Goal: Check status: Check status

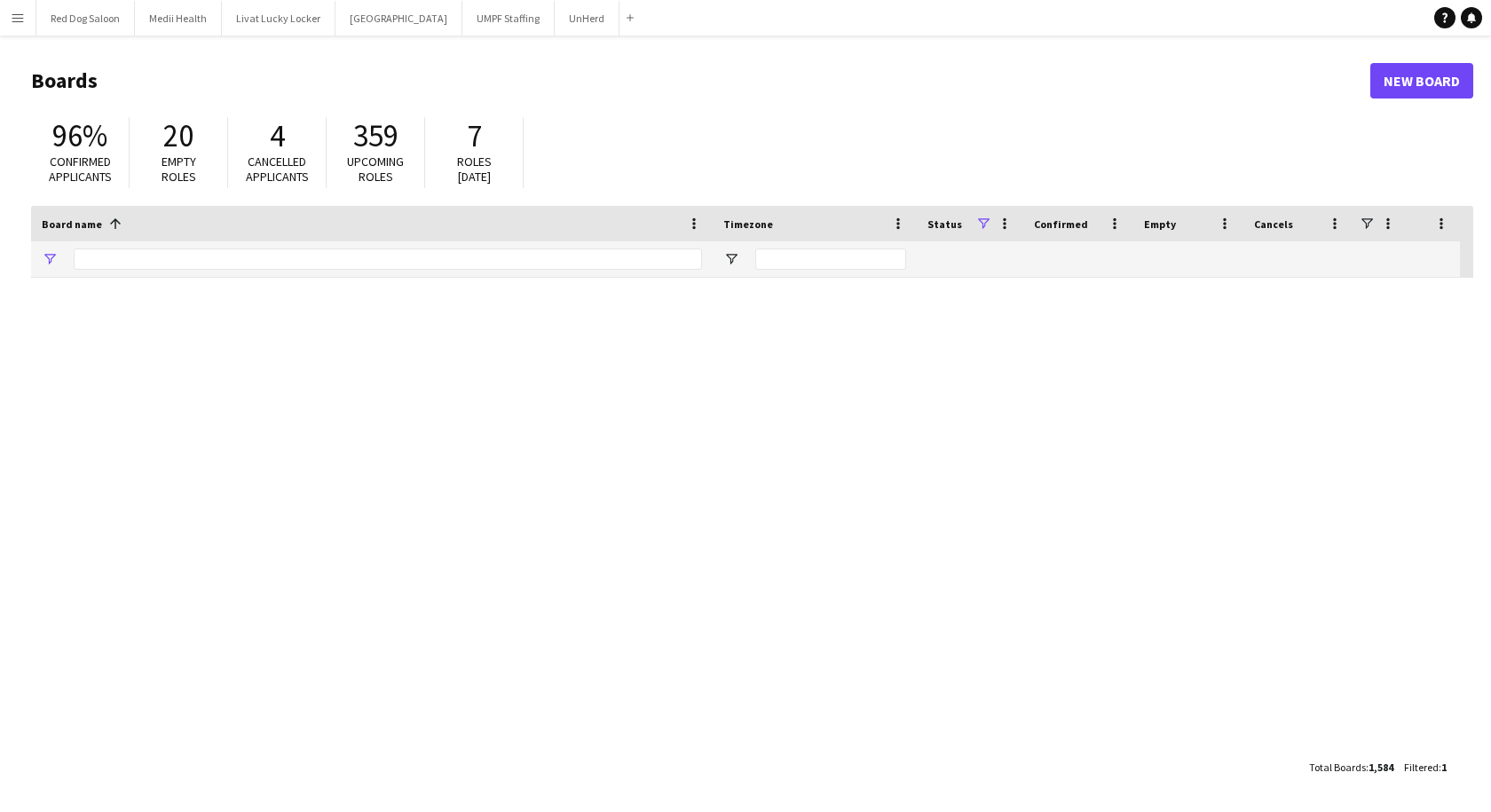
type input "******"
click at [19, 22] on app-icon "Menu" at bounding box center [18, 18] width 14 height 14
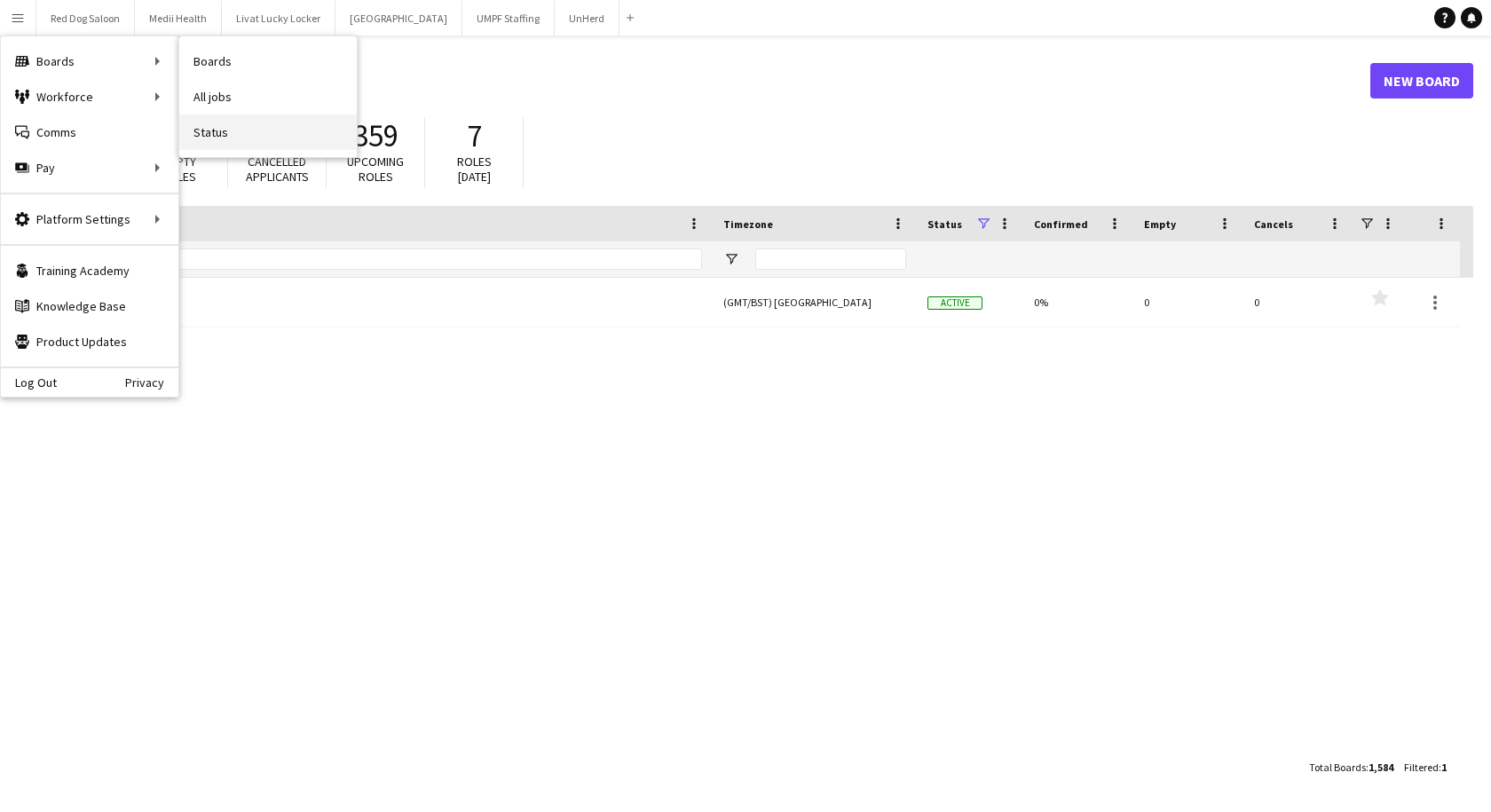
click at [237, 128] on link "Status" at bounding box center [267, 131] width 177 height 35
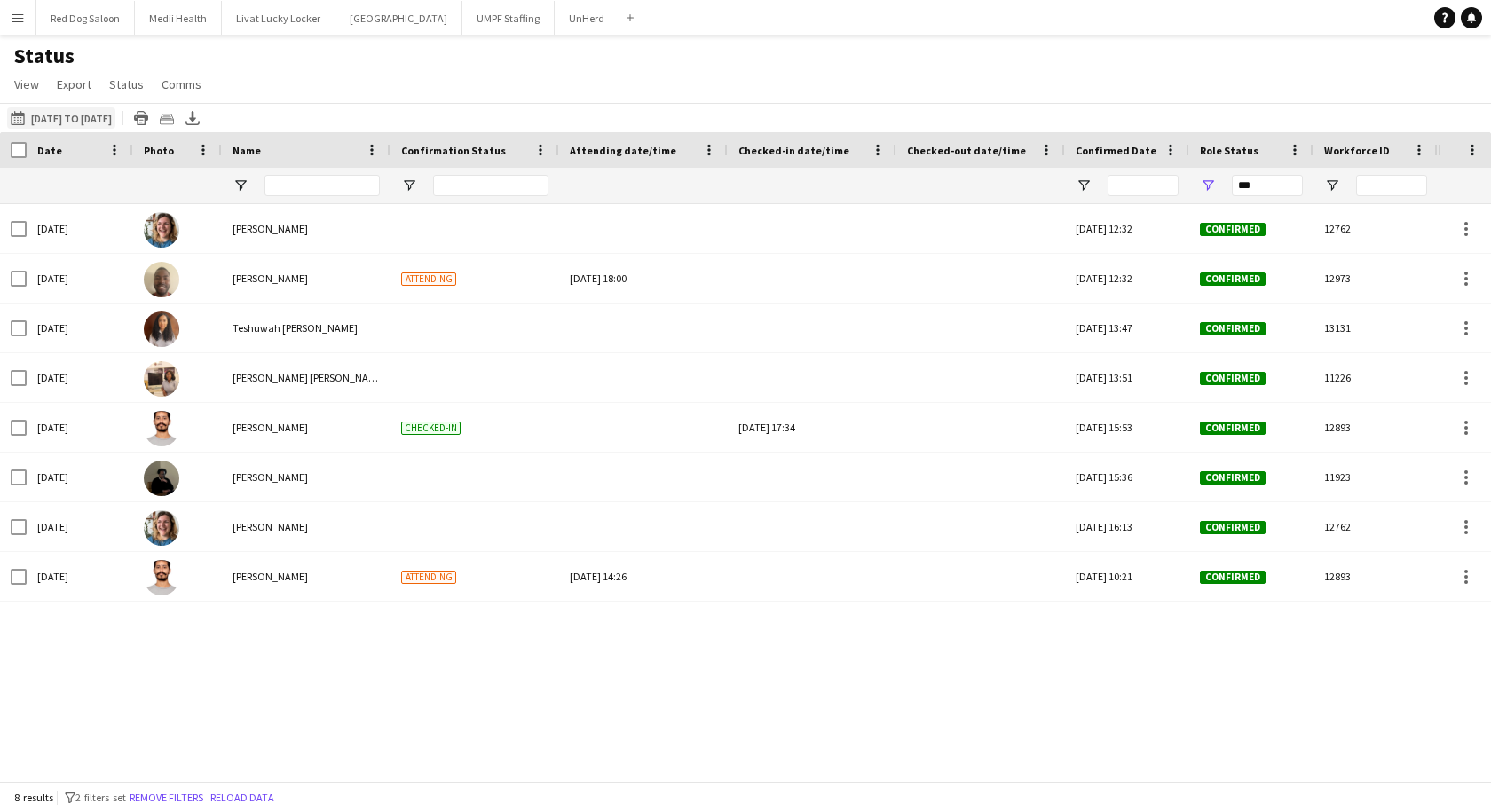
click at [50, 120] on button "06-10-2025 to 12-10-2025 11-09-2025 to 28-09-2025" at bounding box center [61, 118] width 108 height 22
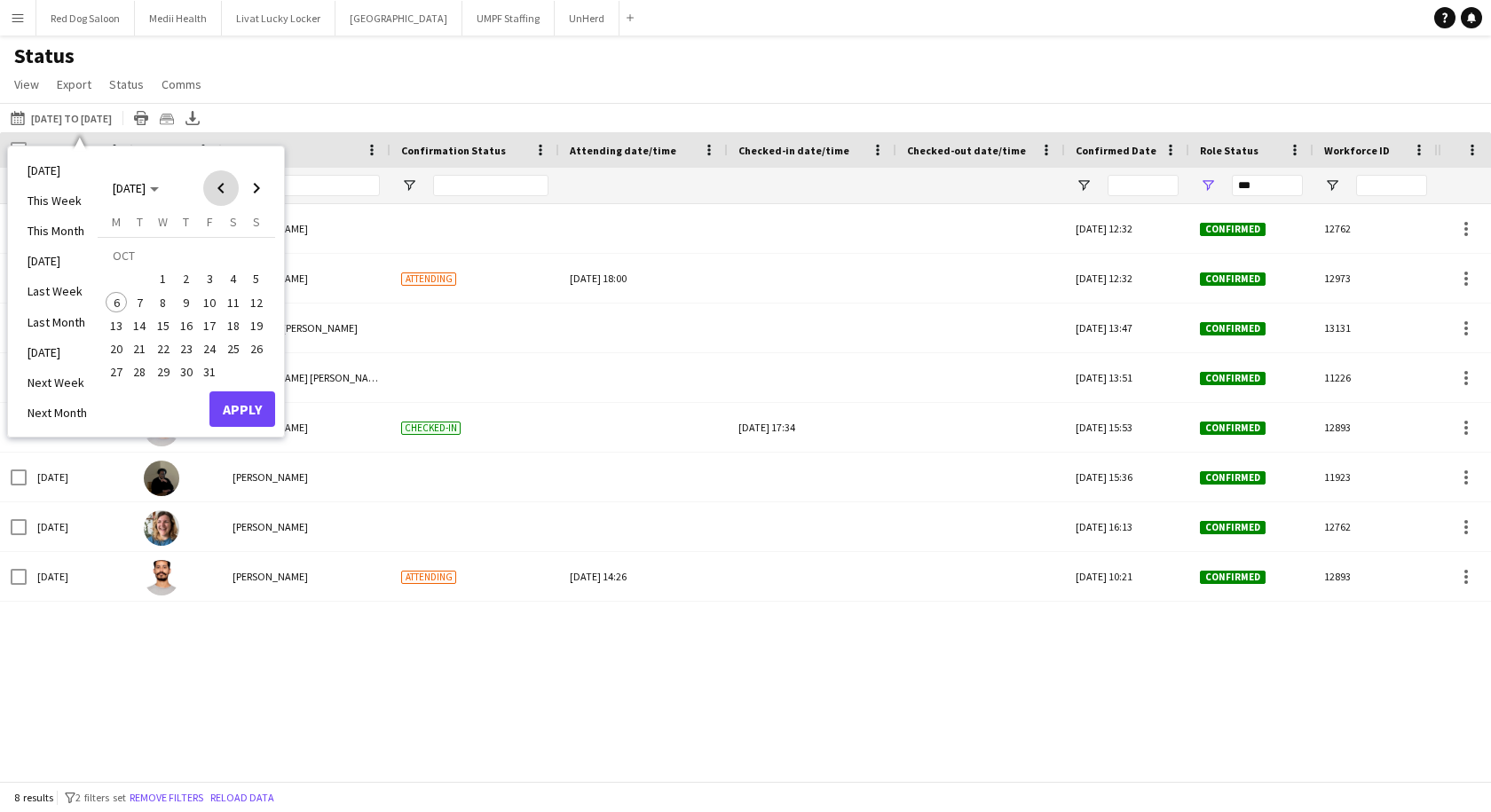
click at [220, 189] on span "Previous month" at bounding box center [220, 188] width 35 height 35
click at [114, 371] on span "29" at bounding box center [116, 373] width 22 height 22
click at [254, 186] on span "Next month" at bounding box center [256, 188] width 35 height 35
click at [255, 279] on span "5" at bounding box center [256, 280] width 22 height 22
click at [252, 415] on button "Apply" at bounding box center [242, 408] width 66 height 35
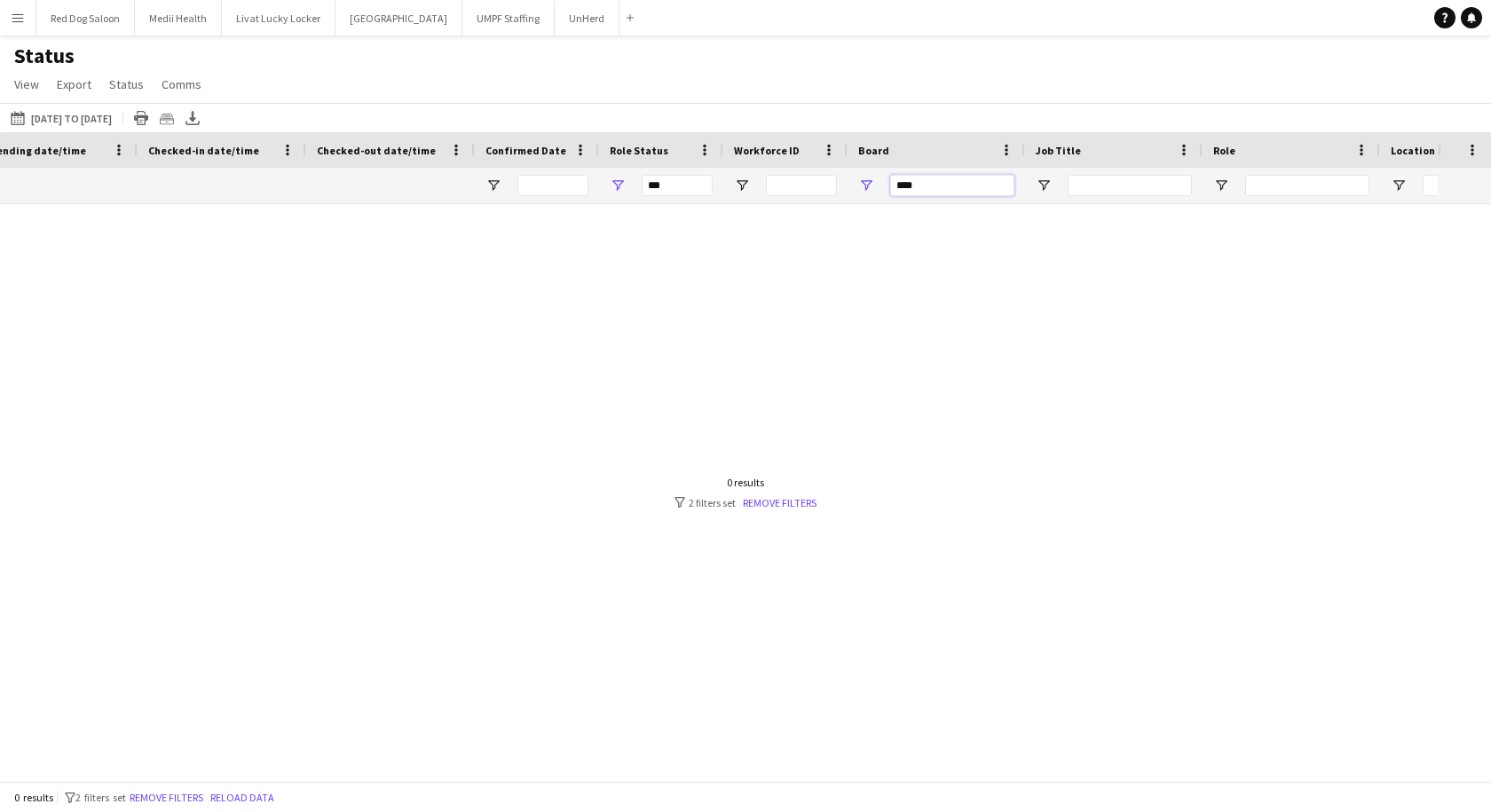
drag, startPoint x: 961, startPoint y: 188, endPoint x: 827, endPoint y: 193, distance: 134.1
click at [827, 193] on div "*** ****" at bounding box center [1398, 185] width 3977 height 35
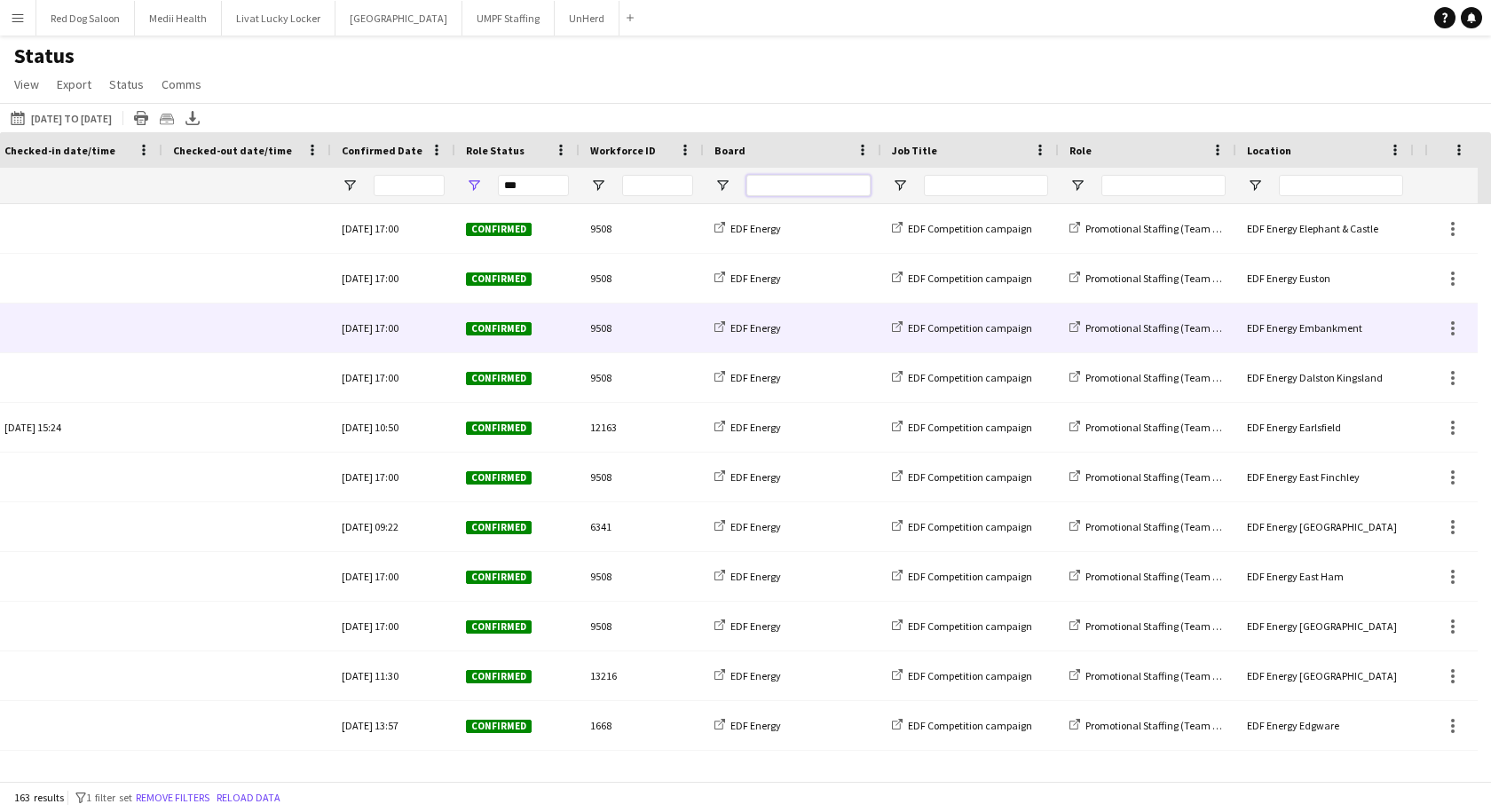
scroll to position [0, 744]
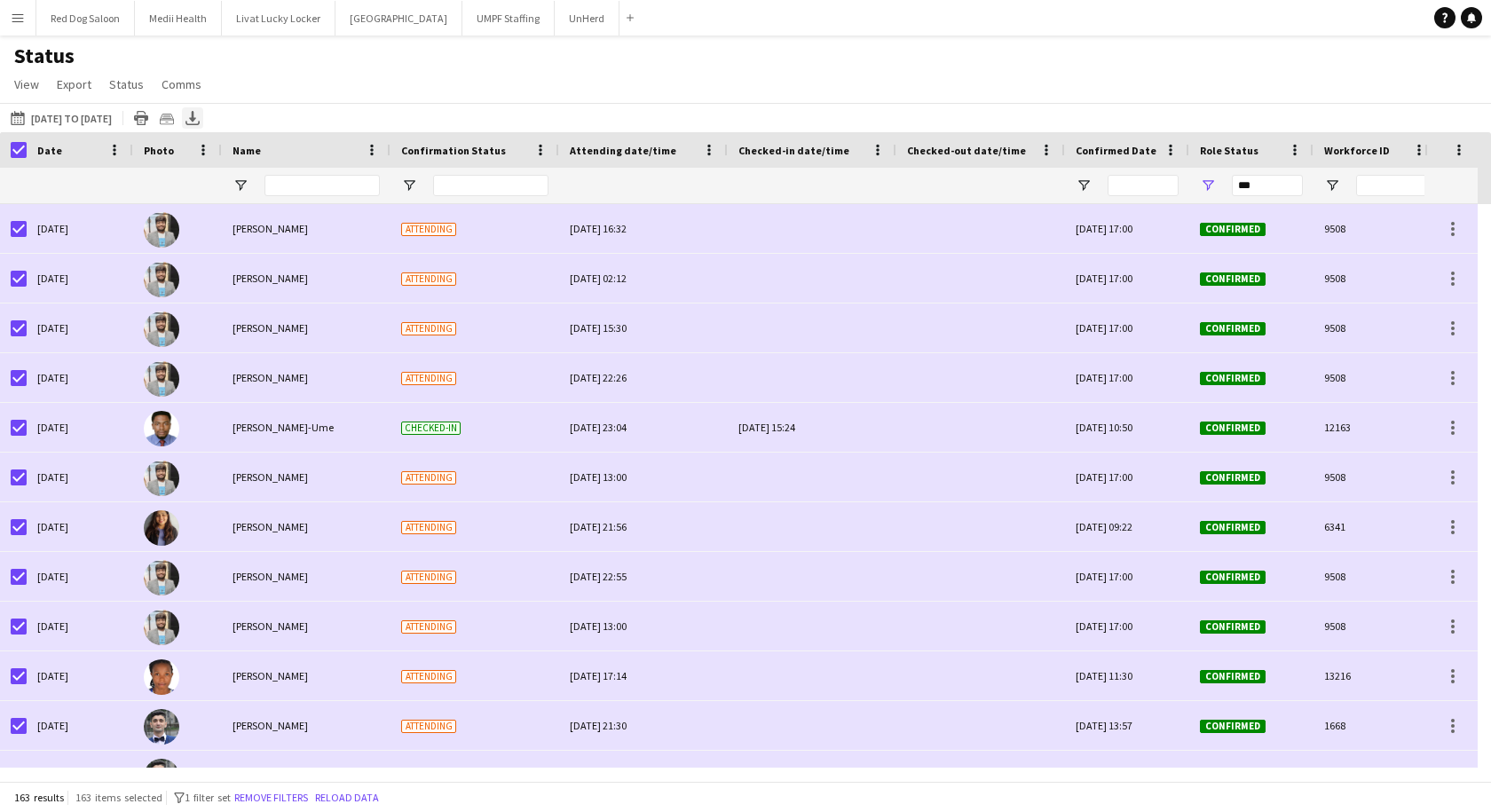
click at [200, 113] on icon "Export XLSX" at bounding box center [192, 118] width 14 height 14
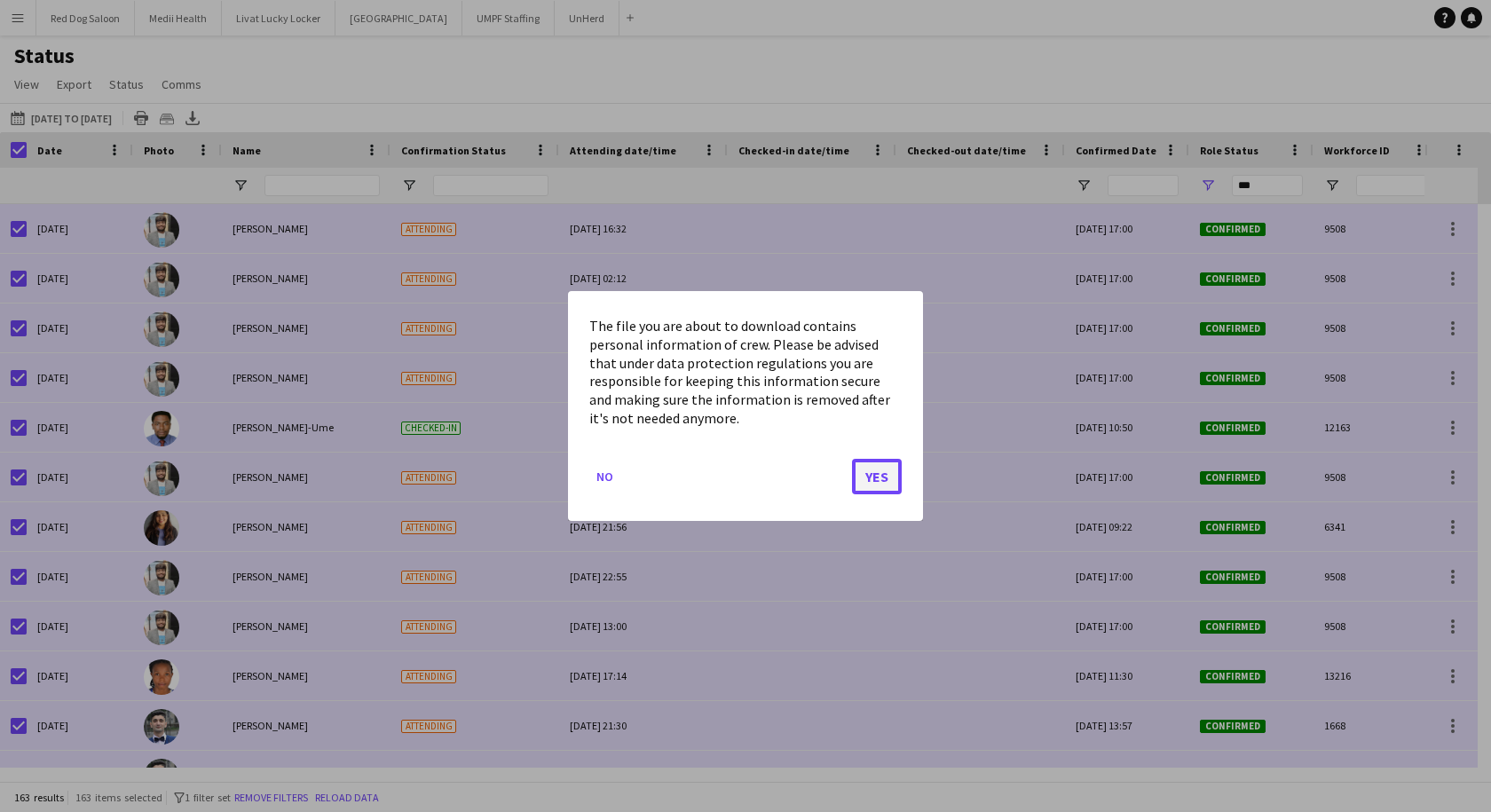
click at [888, 469] on button "Yes" at bounding box center [877, 476] width 49 height 35
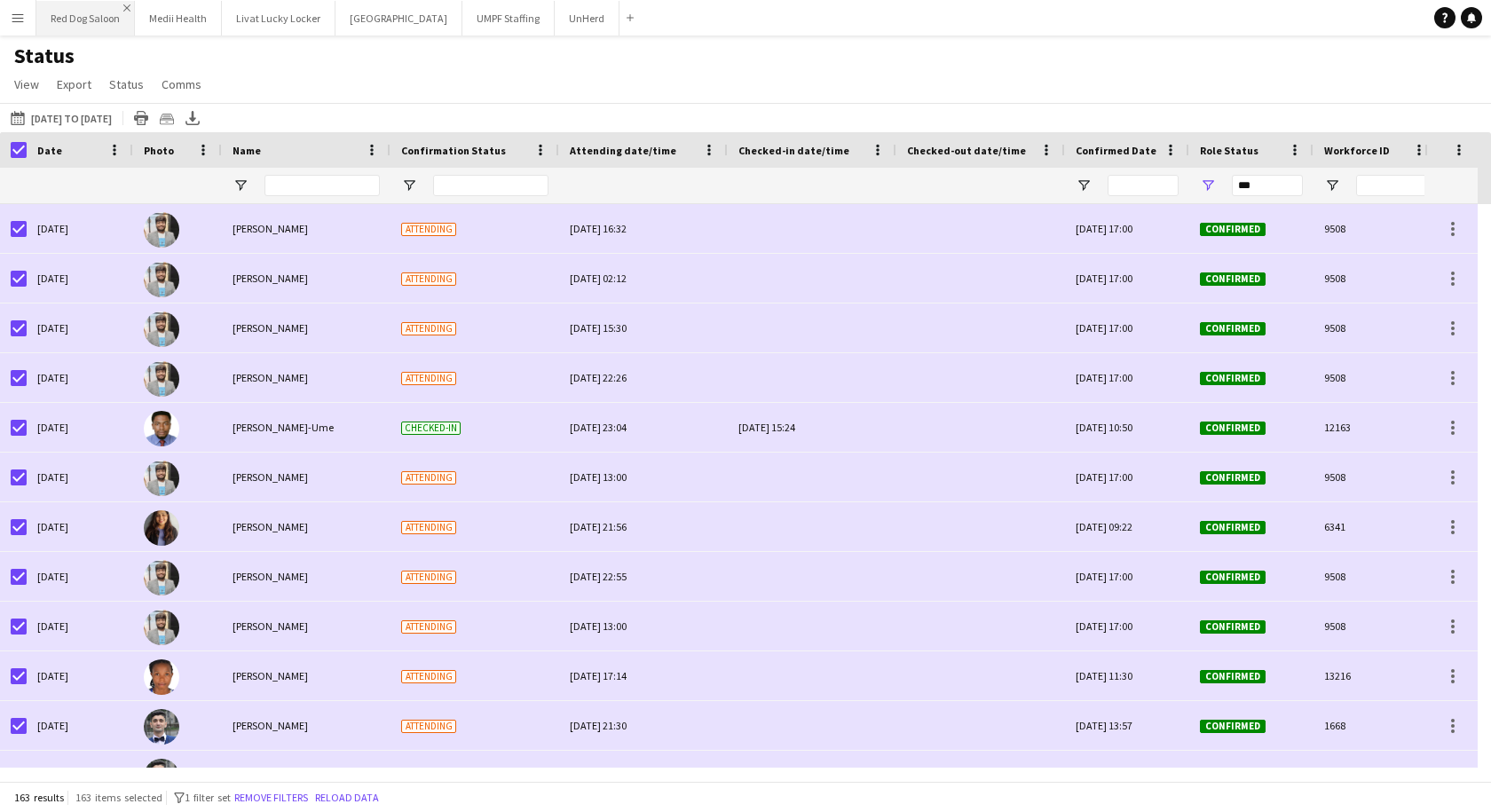
click at [130, 7] on app-icon "Close" at bounding box center [127, 8] width 7 height 7
click at [131, 7] on button "Livat Lucky Locker Close" at bounding box center [180, 18] width 113 height 34
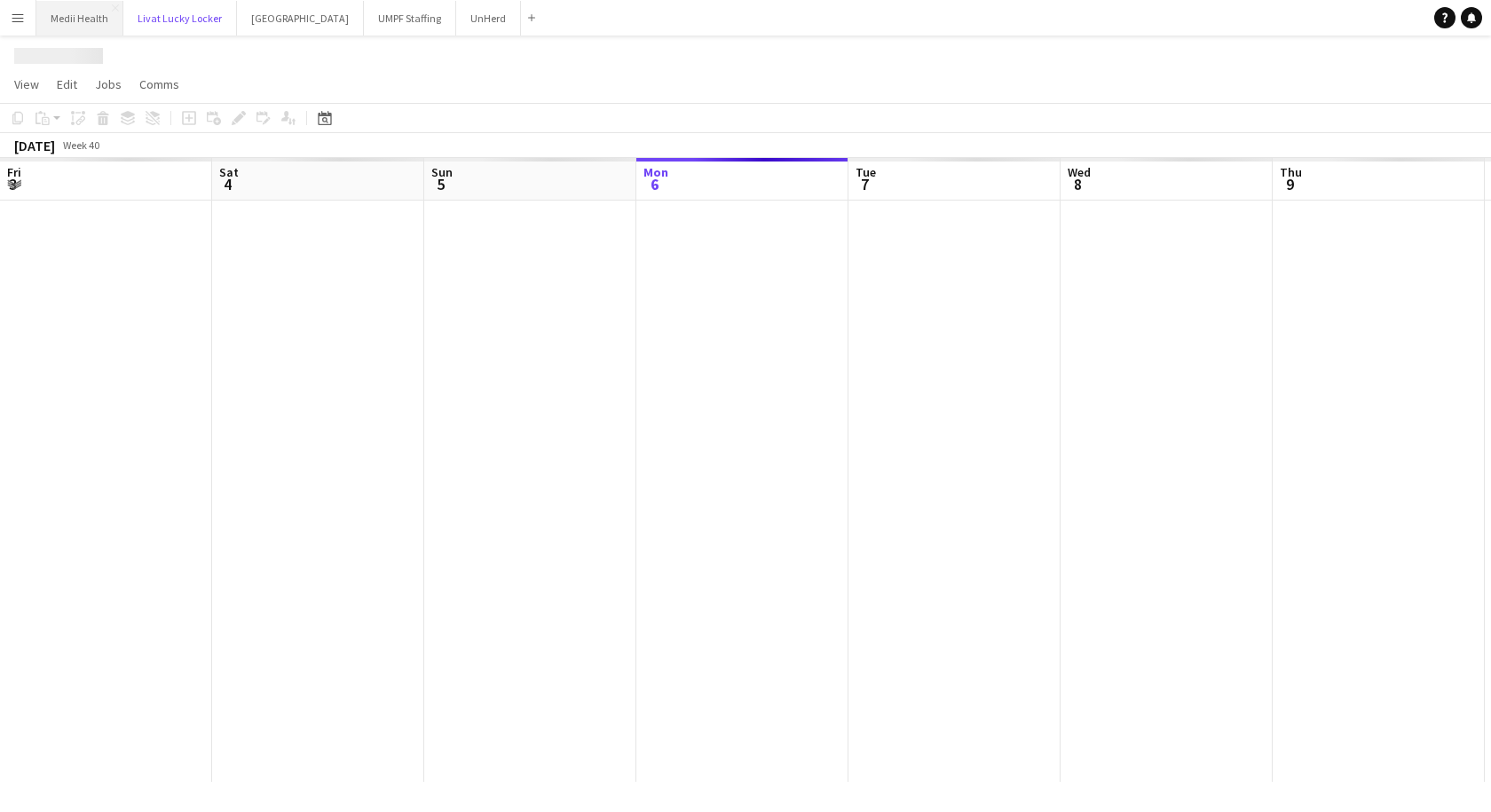
scroll to position [0, 424]
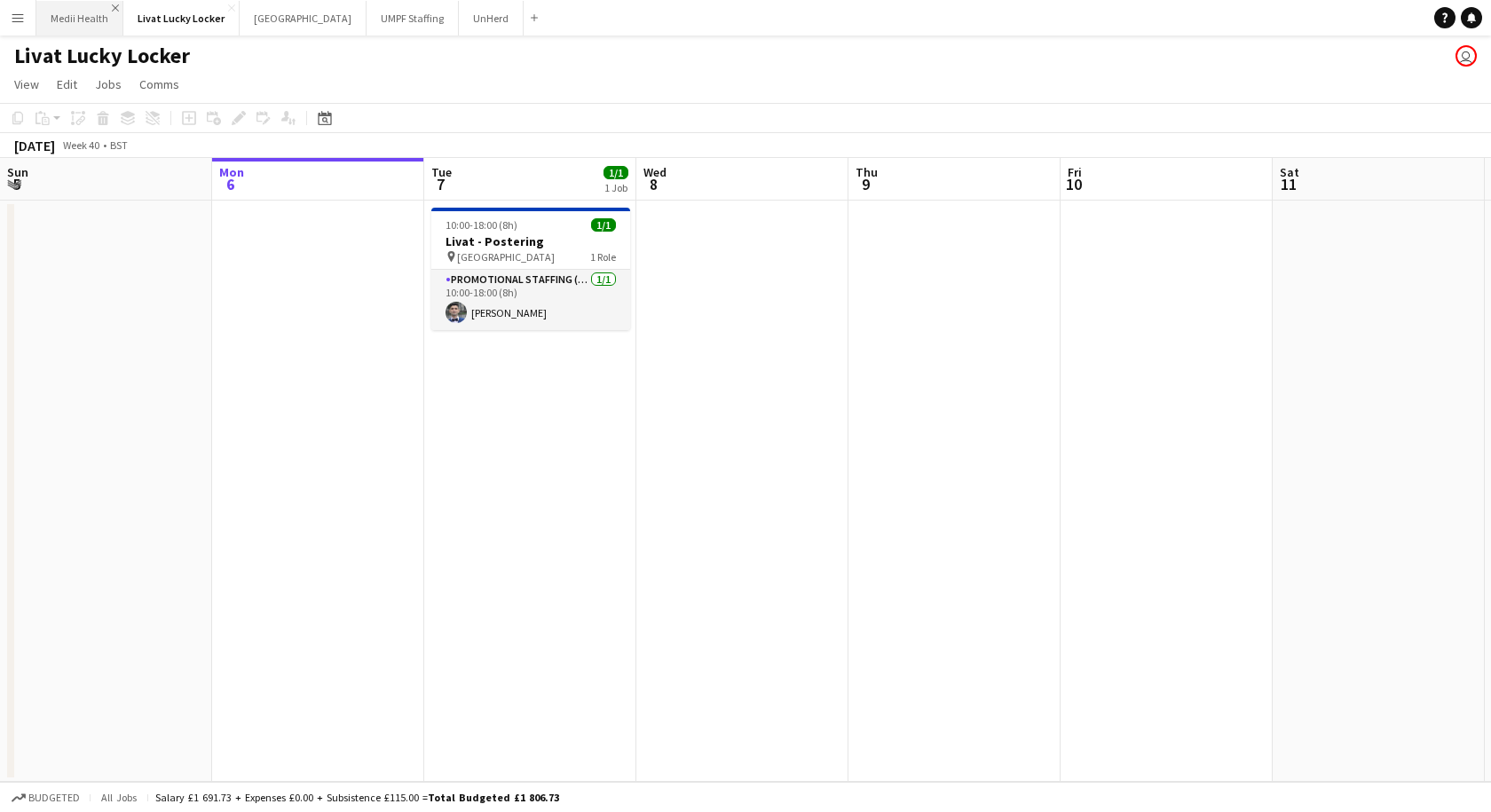
click at [112, 9] on app-icon "Close" at bounding box center [115, 8] width 7 height 7
click at [141, 7] on app-icon "Close" at bounding box center [145, 8] width 7 height 7
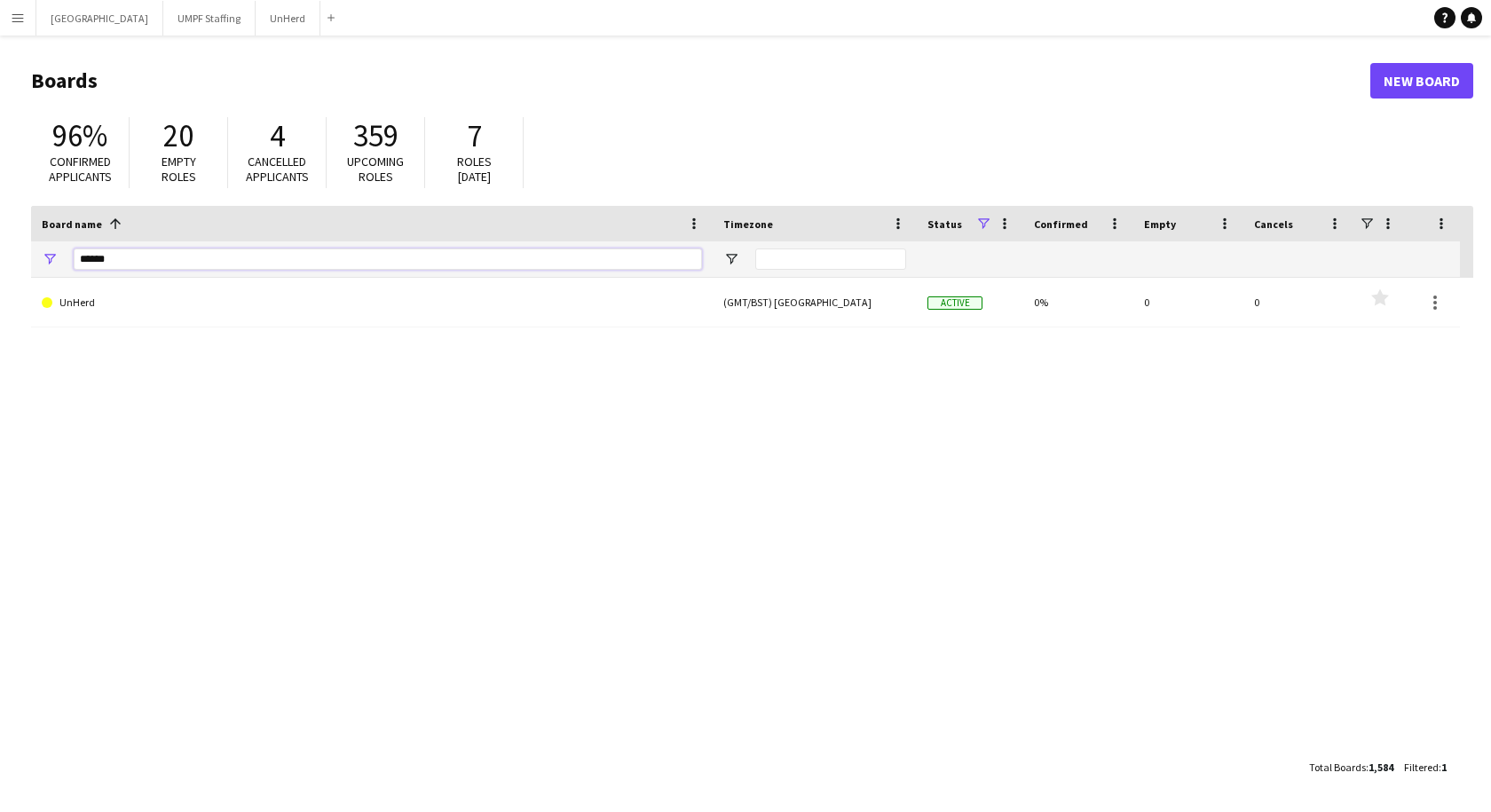
drag, startPoint x: 162, startPoint y: 248, endPoint x: -15, endPoint y: 261, distance: 177.5
click at [0, 261] on html "Menu Boards Boards Boards All jobs Status Workforce Workforce My Workforce Recr…" at bounding box center [746, 406] width 1491 height 812
type input "*******"
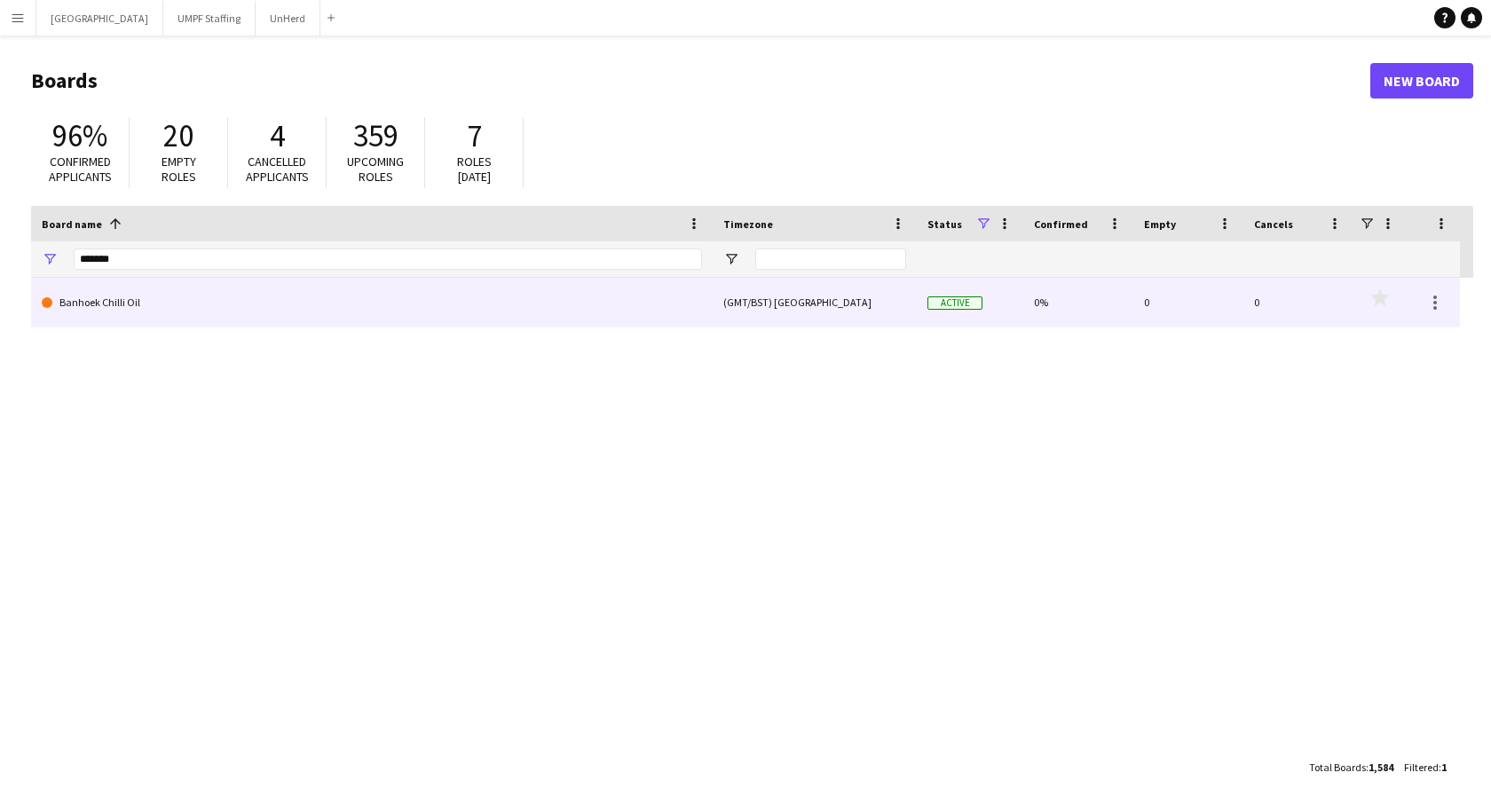
click at [97, 309] on link "Banhoek Chilli Oil" at bounding box center [371, 302] width 660 height 49
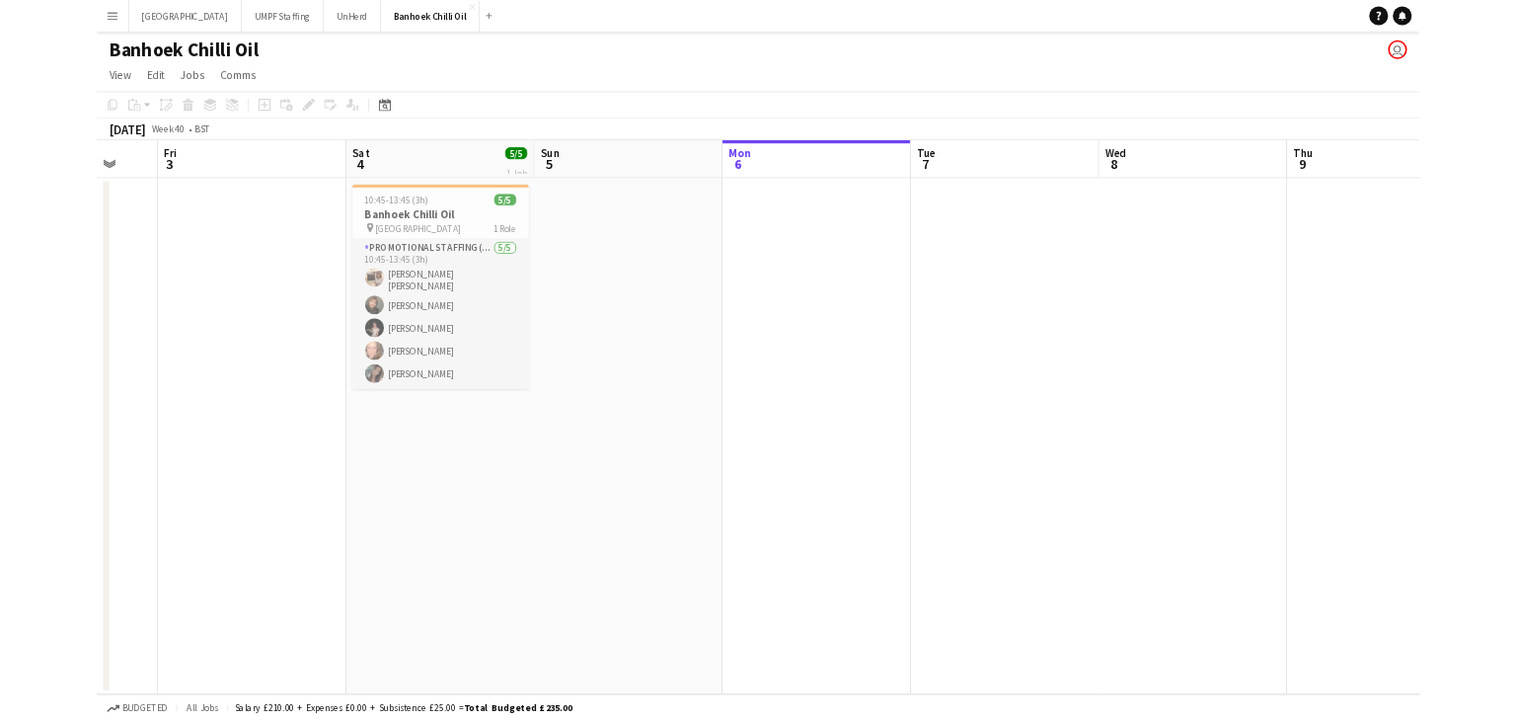
scroll to position [0, 631]
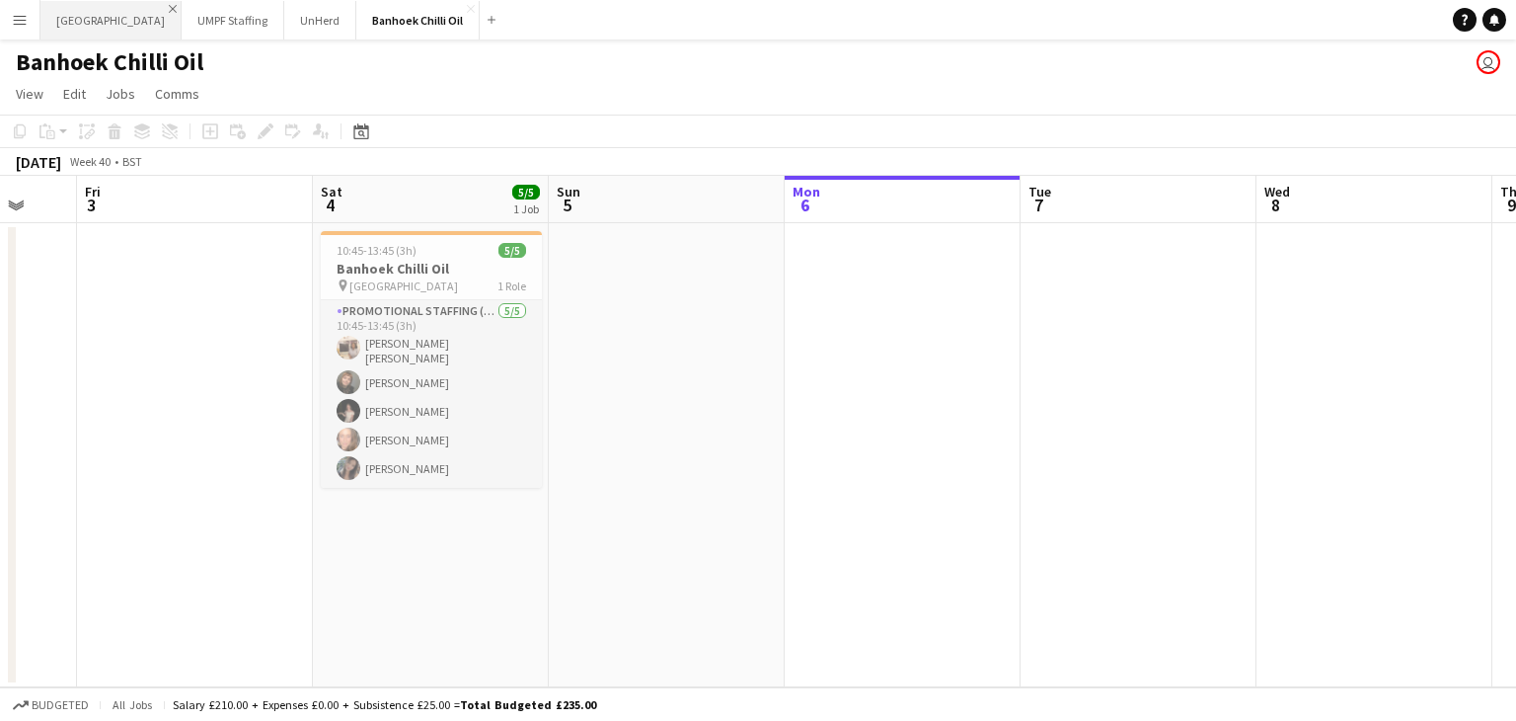
click at [169, 9] on app-icon "Close" at bounding box center [173, 9] width 8 height 8
click at [130, 8] on app-icon "Close" at bounding box center [134, 9] width 8 height 8
click at [100, 9] on app-icon "Close" at bounding box center [104, 9] width 8 height 8
click at [151, 10] on app-icon "Close" at bounding box center [155, 9] width 8 height 8
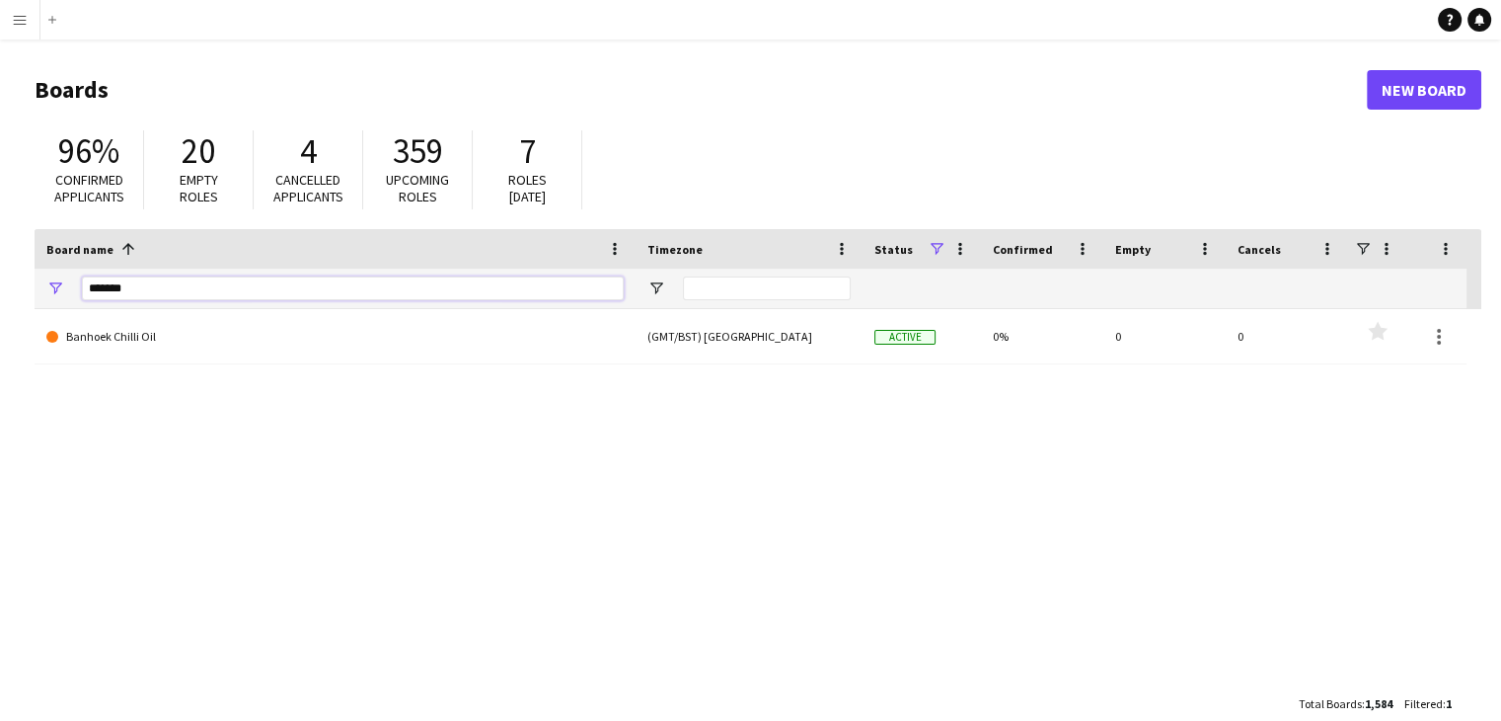
drag, startPoint x: 142, startPoint y: 287, endPoint x: 0, endPoint y: 294, distance: 142.3
click at [0, 294] on main "Boards New Board 96% Confirmed applicants 20 Empty roles 4 Cancelled applicants…" at bounding box center [750, 395] width 1501 height 713
type input "****"
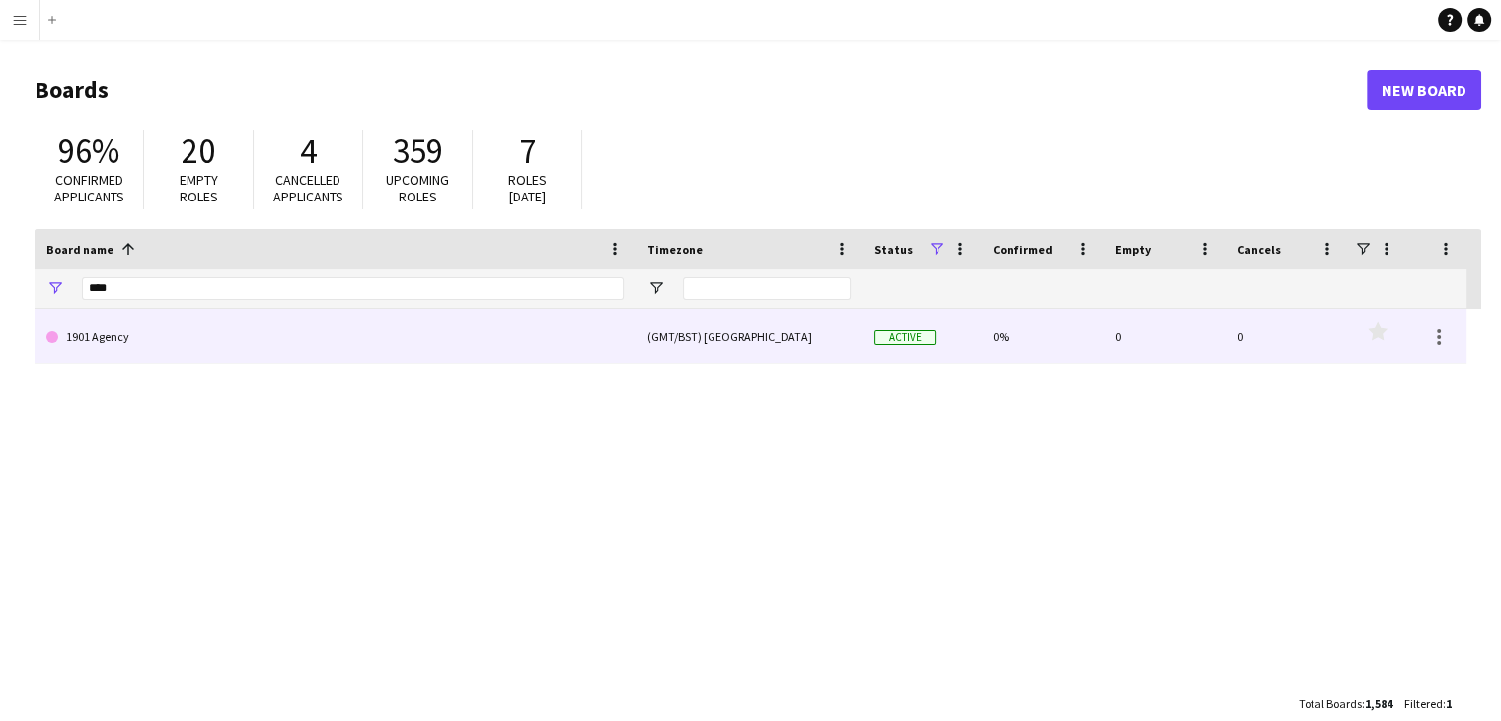
click at [154, 336] on link "1901 Agency" at bounding box center [334, 336] width 577 height 55
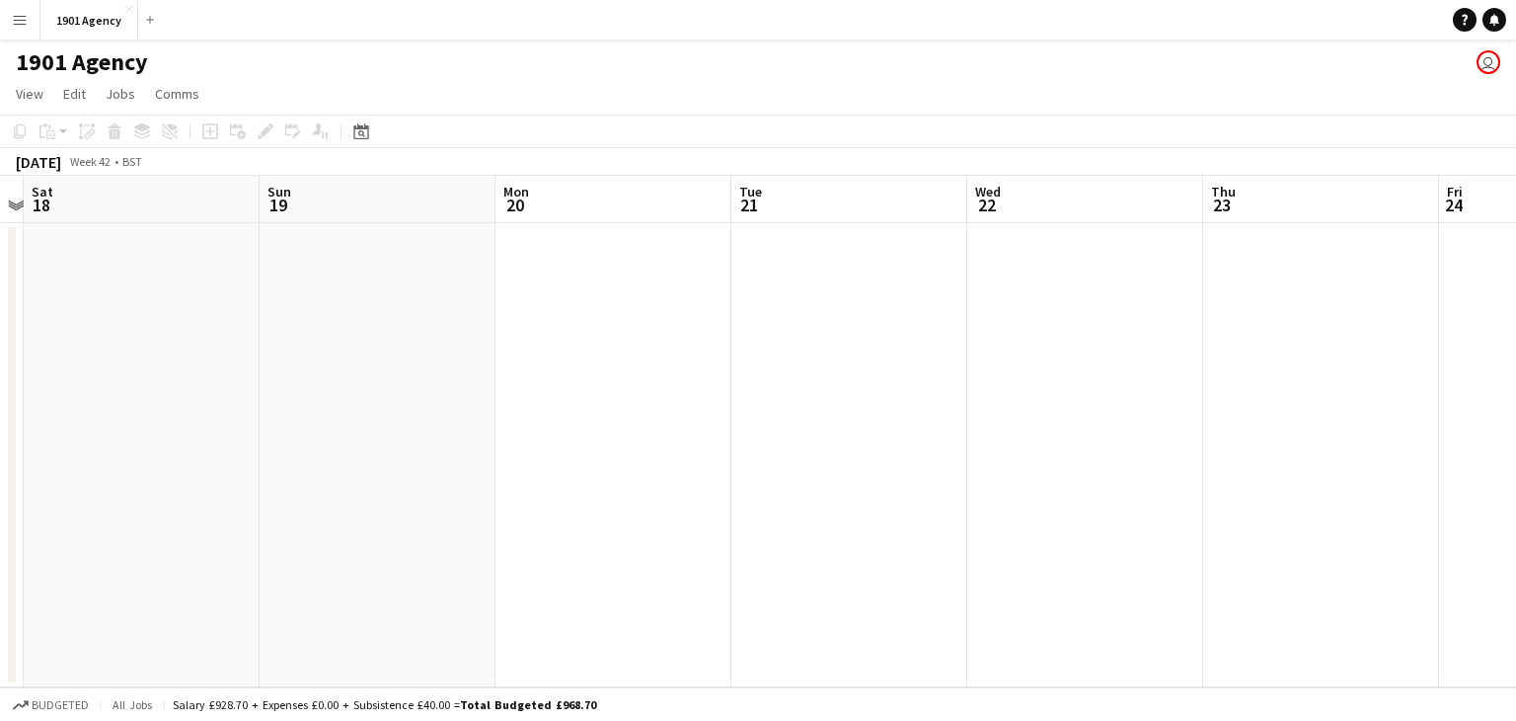
scroll to position [0, 407]
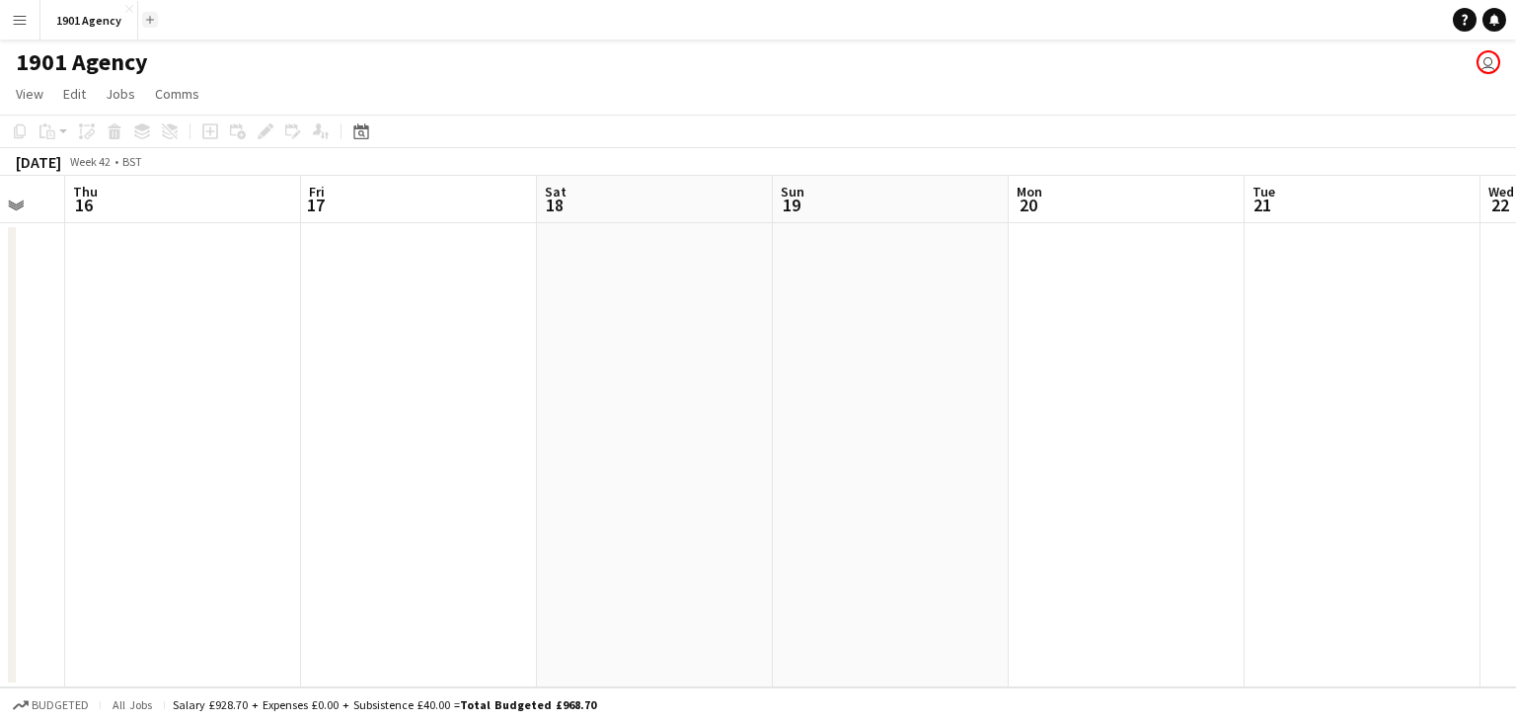
click at [146, 21] on app-icon "Add" at bounding box center [150, 20] width 8 height 8
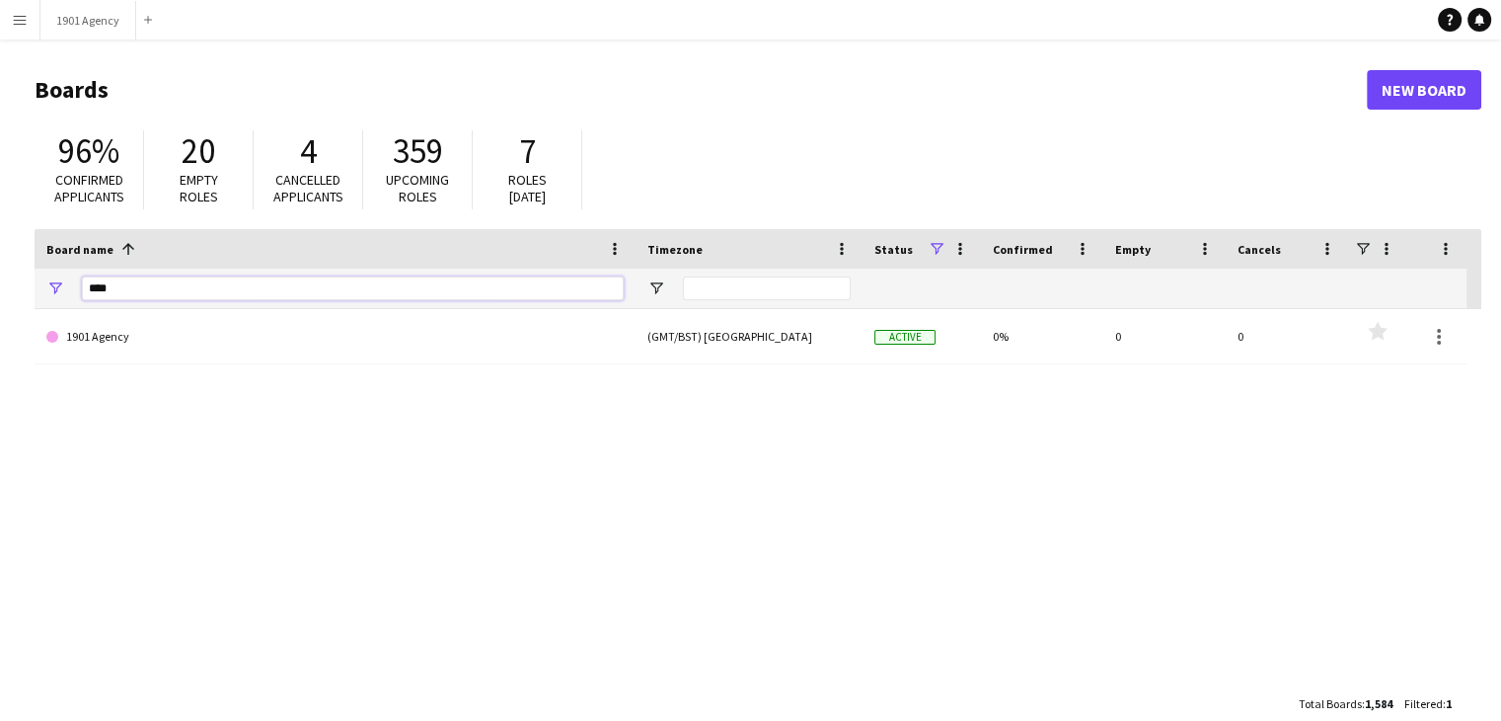
drag, startPoint x: 127, startPoint y: 296, endPoint x: 0, endPoint y: 292, distance: 127.4
click at [0, 292] on main "Boards New Board 96% Confirmed applicants 20 Empty roles 4 Cancelled applicants…" at bounding box center [750, 395] width 1501 height 713
drag, startPoint x: 146, startPoint y: 294, endPoint x: 12, endPoint y: 298, distance: 134.3
click at [12, 298] on main "Boards New Board 96% Confirmed applicants 20 Empty roles 4 Cancelled applicants…" at bounding box center [750, 395] width 1501 height 713
type input "**********"
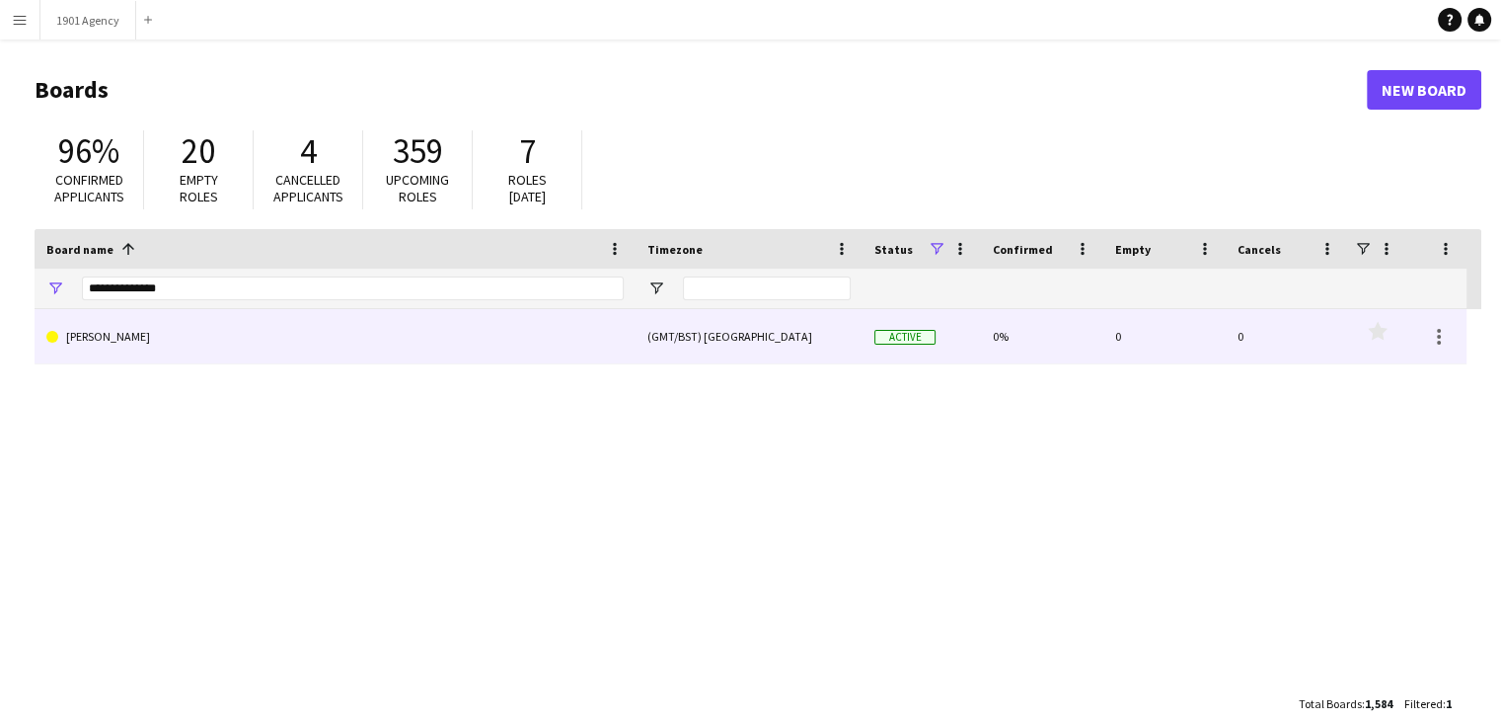
click at [481, 336] on link "[PERSON_NAME]" at bounding box center [334, 336] width 577 height 55
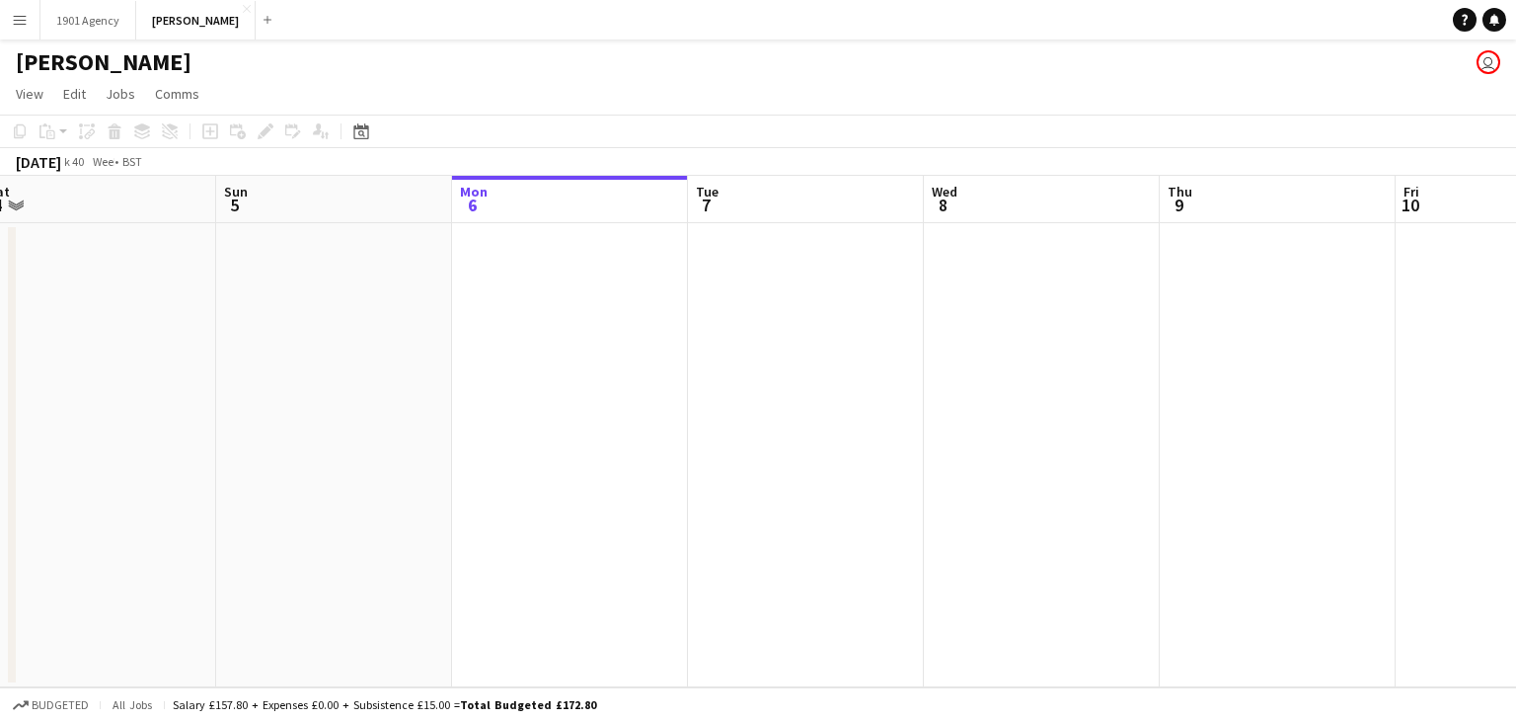
scroll to position [0, 521]
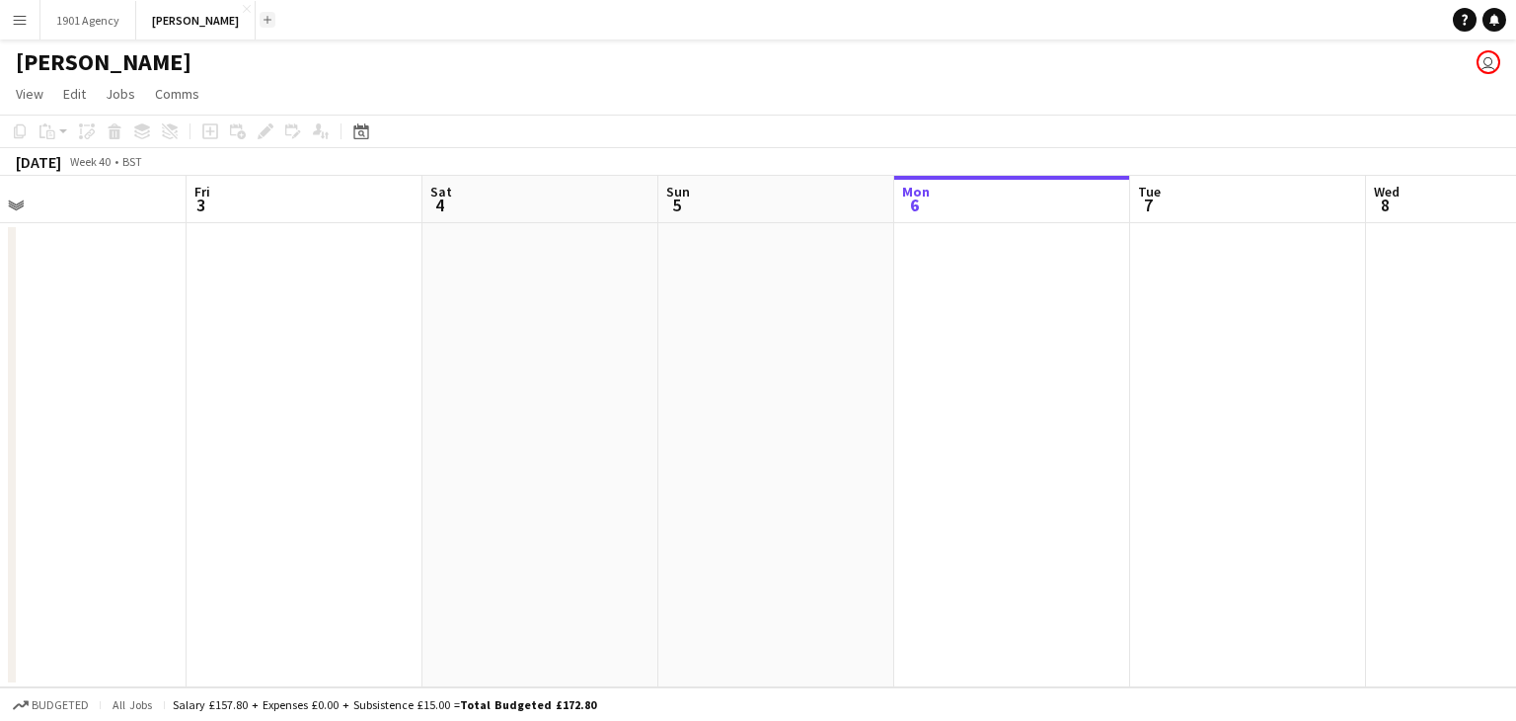
click at [264, 21] on app-icon "Add" at bounding box center [268, 20] width 8 height 8
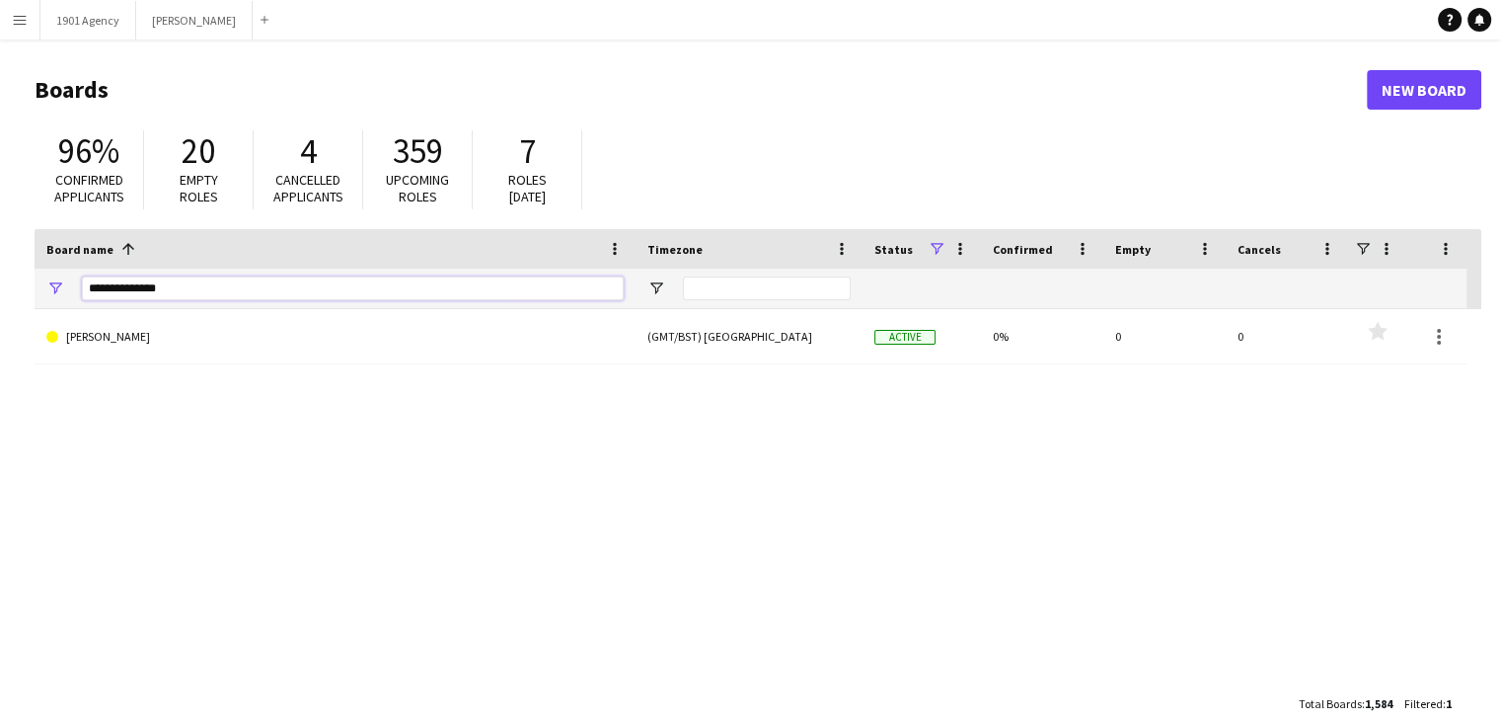
drag, startPoint x: 202, startPoint y: 294, endPoint x: 3, endPoint y: 315, distance: 200.5
click at [3, 315] on main "Boards New Board 96% Confirmed applicants 20 Empty roles 4 Cancelled applicants…" at bounding box center [750, 395] width 1501 height 713
click at [117, 292] on input "*******" at bounding box center [353, 288] width 542 height 24
click at [163, 285] on input "********" at bounding box center [353, 288] width 542 height 24
type input "*****"
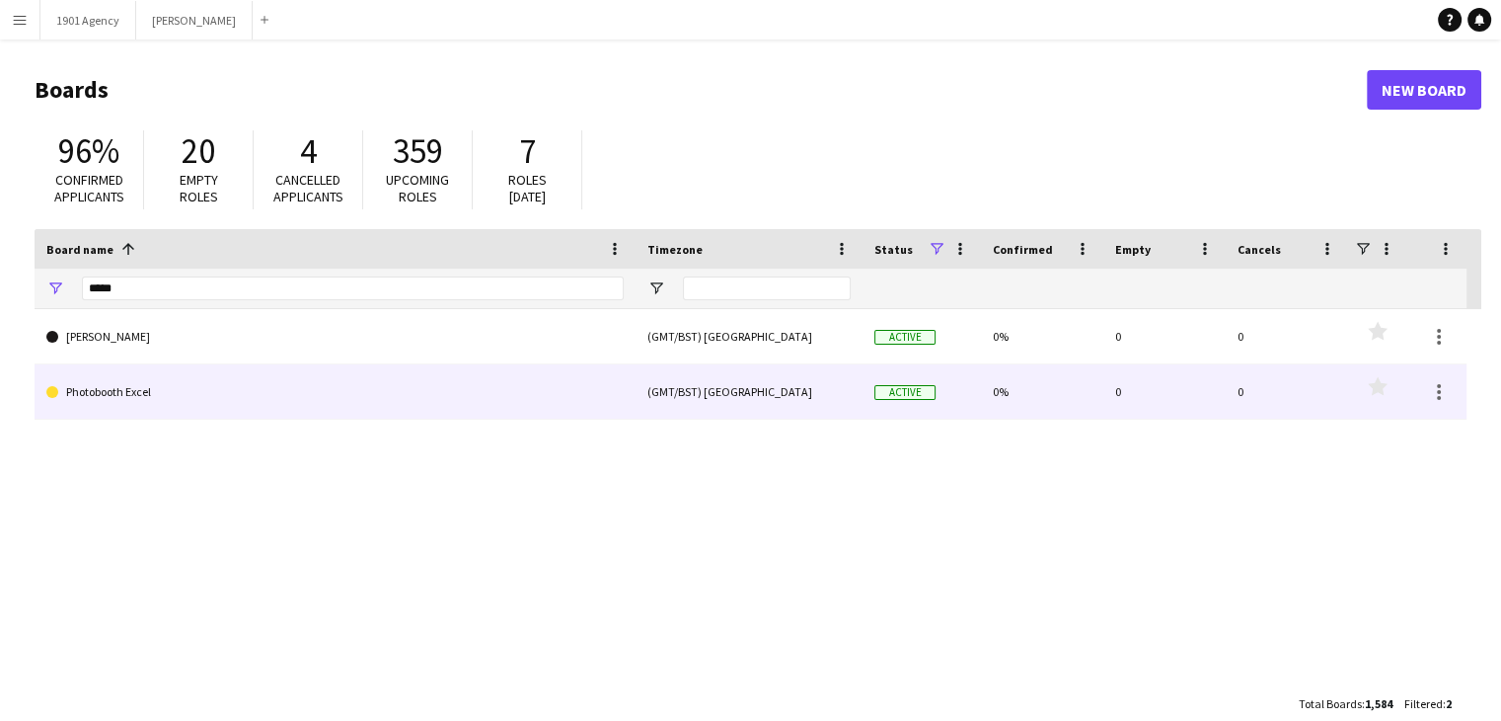
click at [134, 400] on link "Photobooth Excel" at bounding box center [334, 391] width 577 height 55
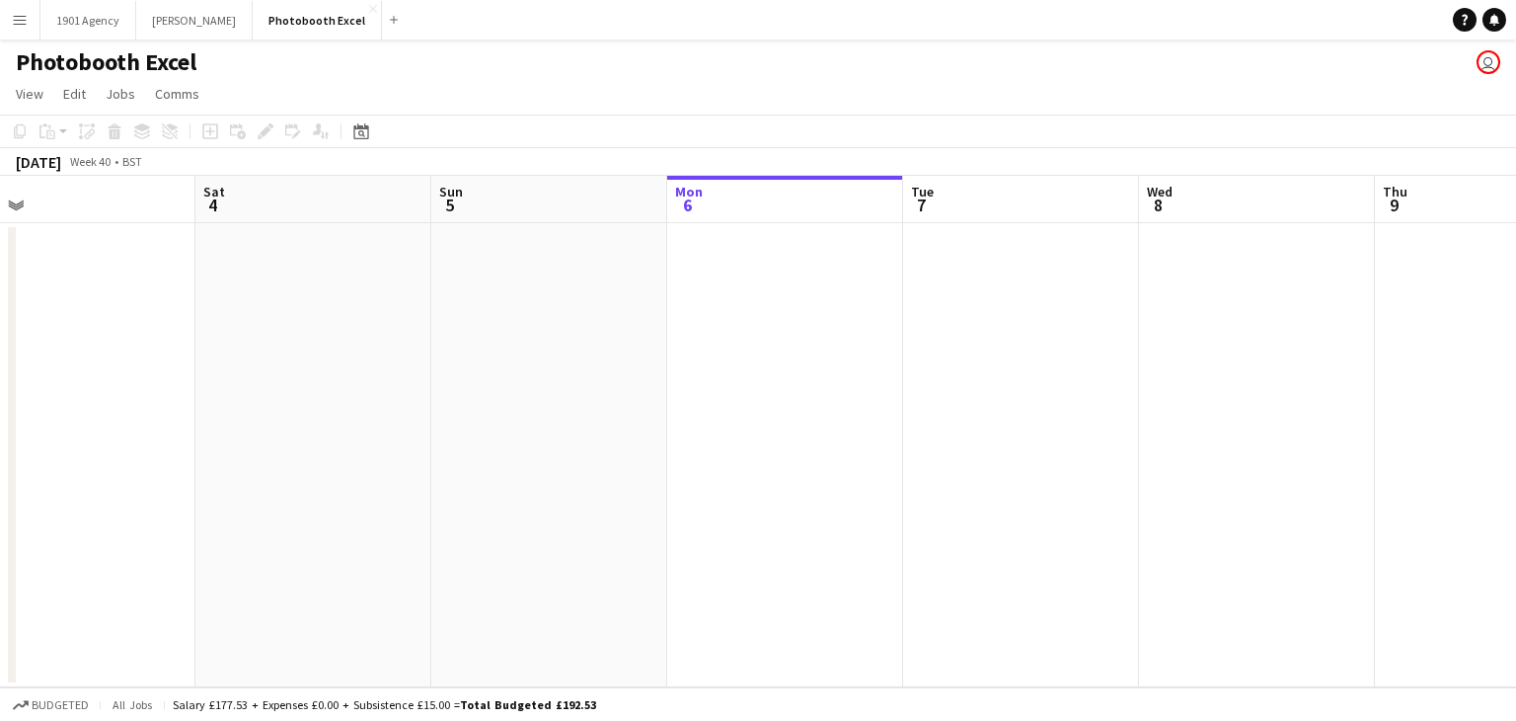
scroll to position [0, 511]
click at [390, 18] on app-icon "Add" at bounding box center [394, 20] width 8 height 8
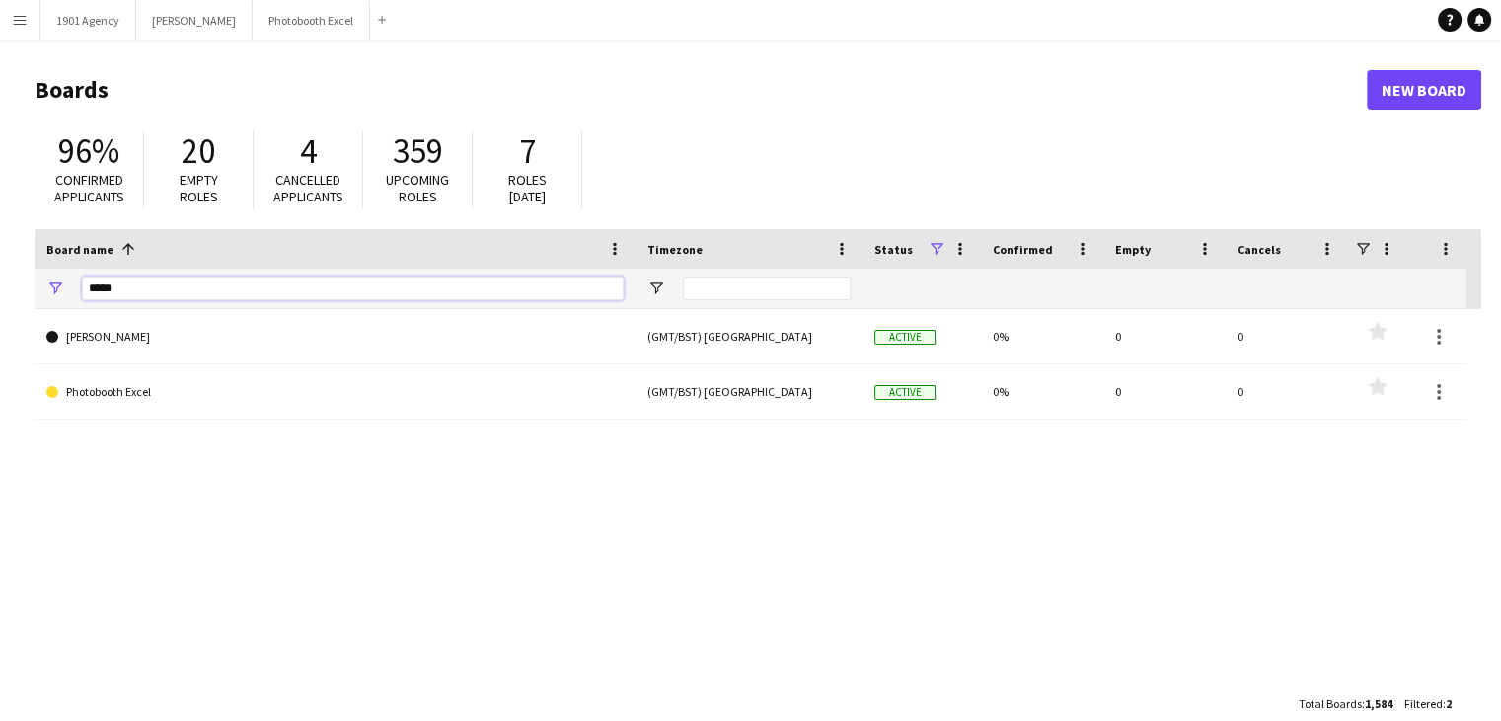
drag, startPoint x: 288, startPoint y: 281, endPoint x: 0, endPoint y: 287, distance: 288.3
click at [0, 287] on main "Boards New Board 96% Confirmed applicants 20 Empty roles 4 Cancelled applicants…" at bounding box center [750, 395] width 1501 height 713
type input "*********"
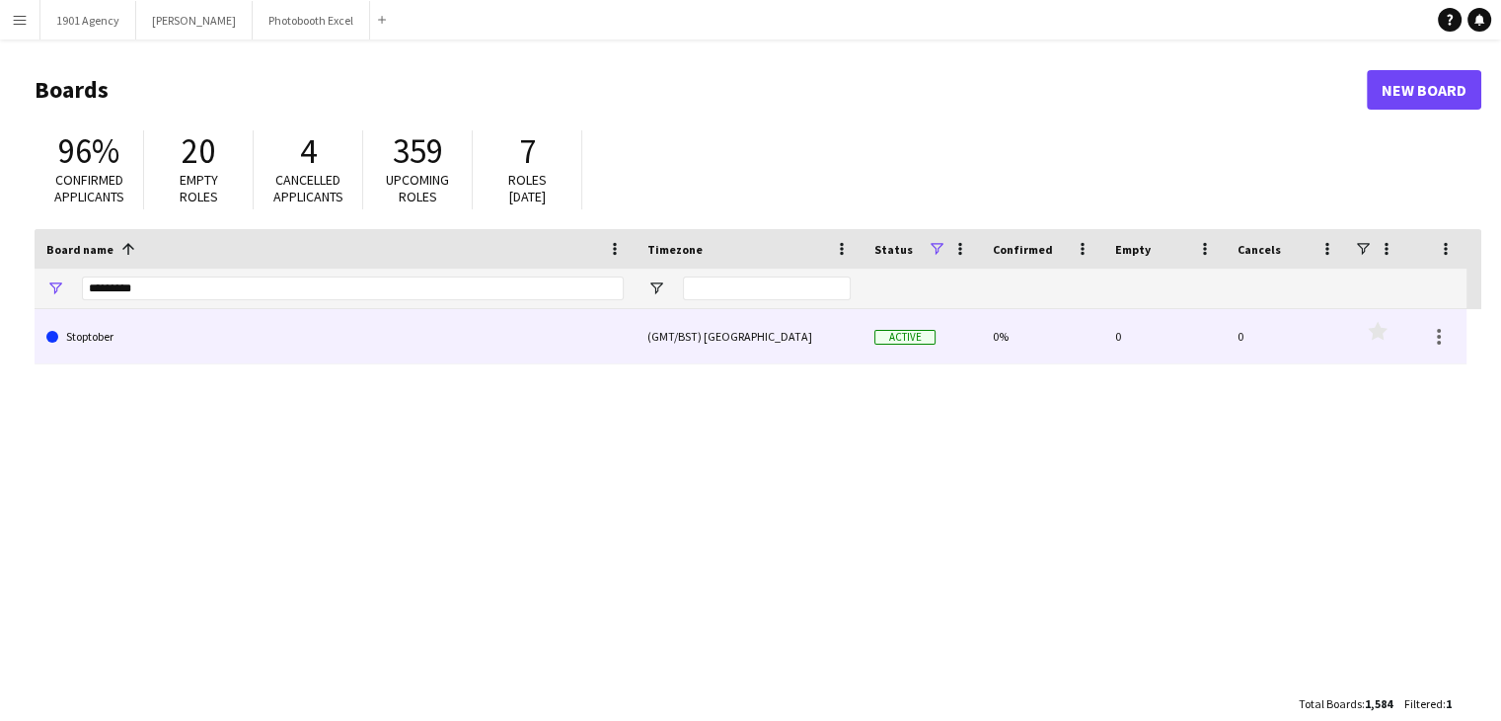
click at [166, 333] on link "Stoptober" at bounding box center [334, 336] width 577 height 55
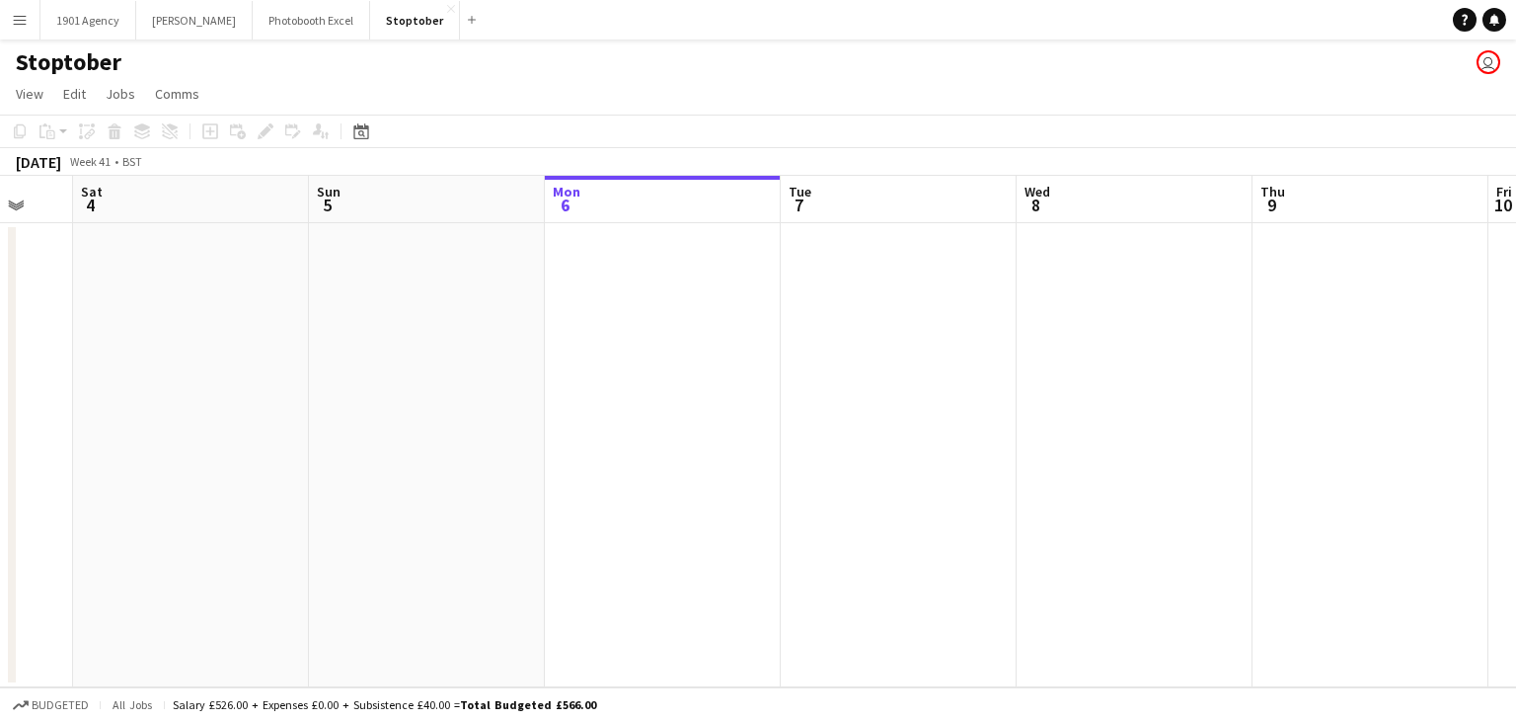
scroll to position [0, 506]
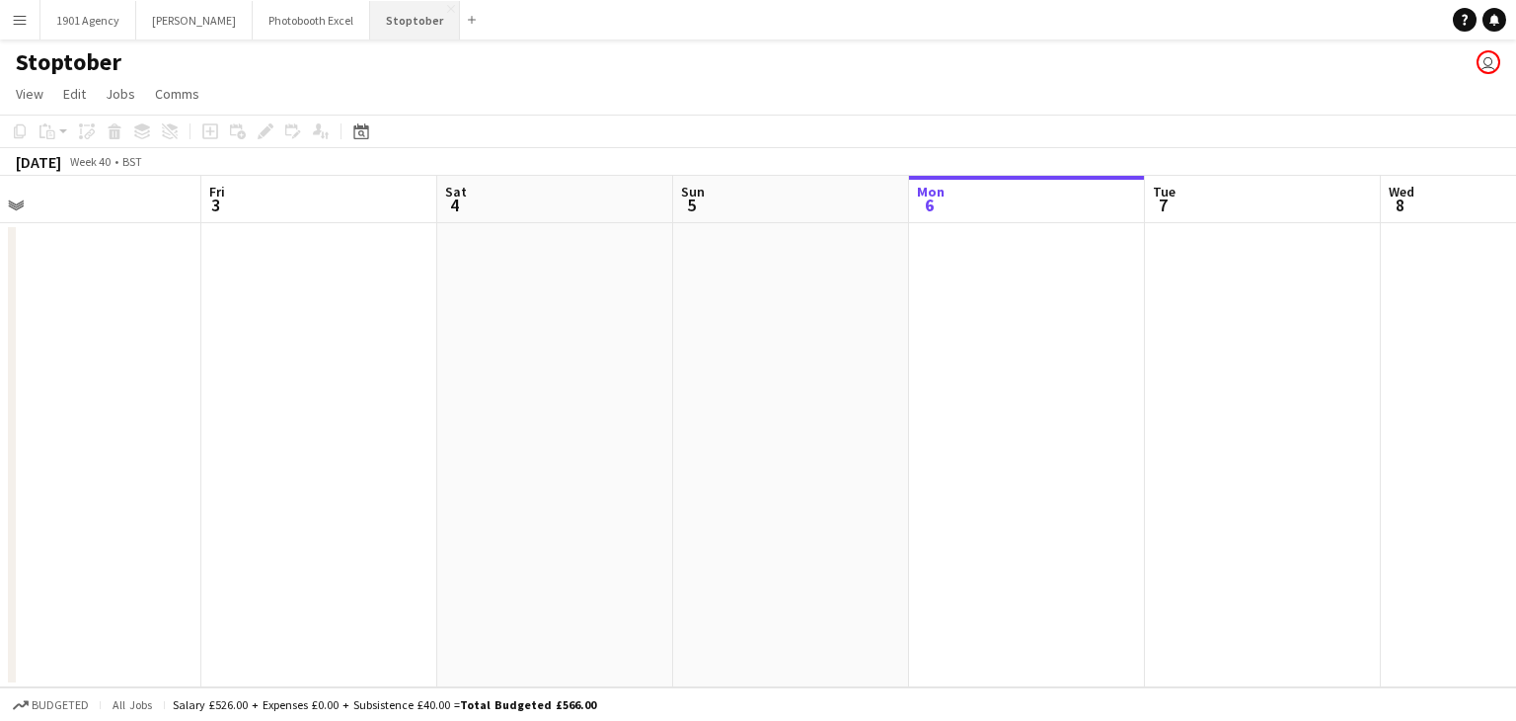
click at [432, 11] on button "Stoptober Close" at bounding box center [415, 20] width 90 height 38
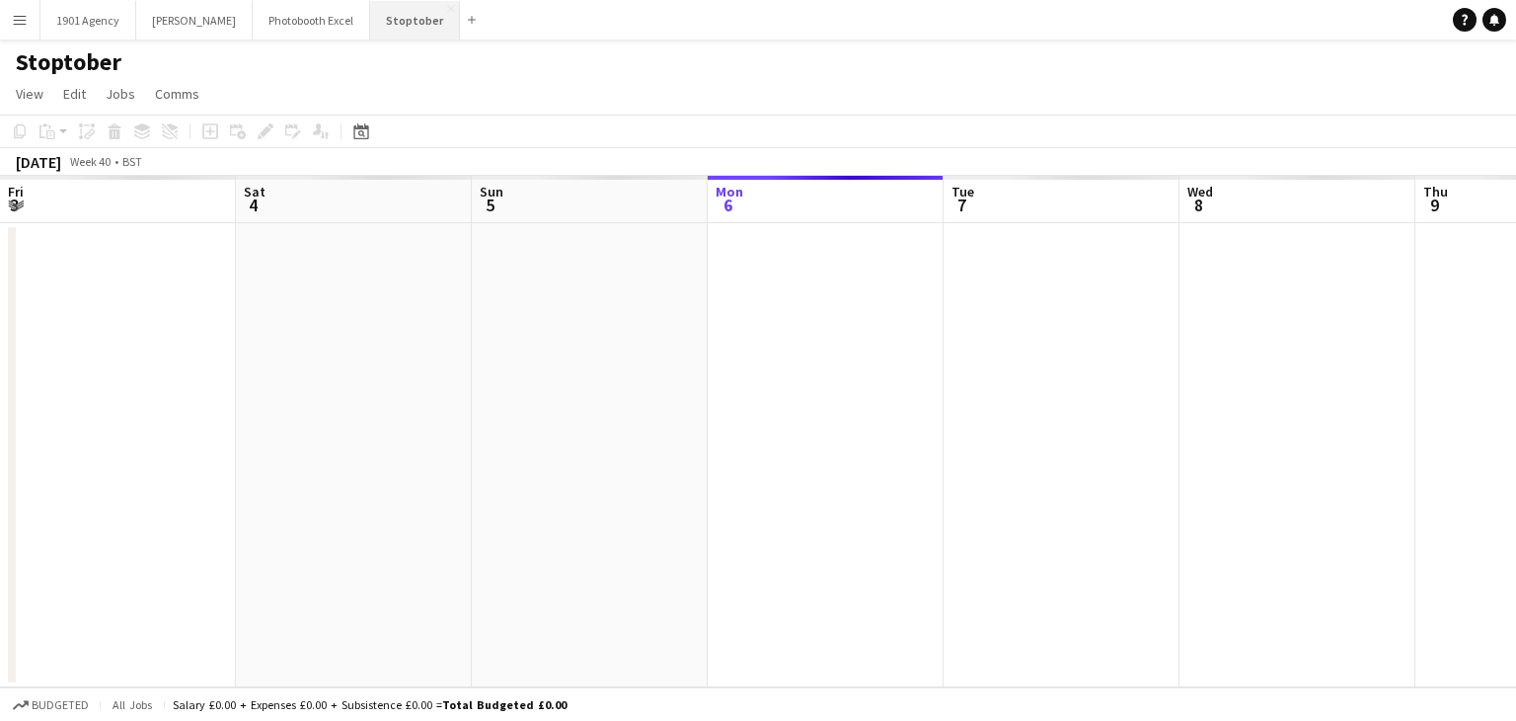
scroll to position [0, 472]
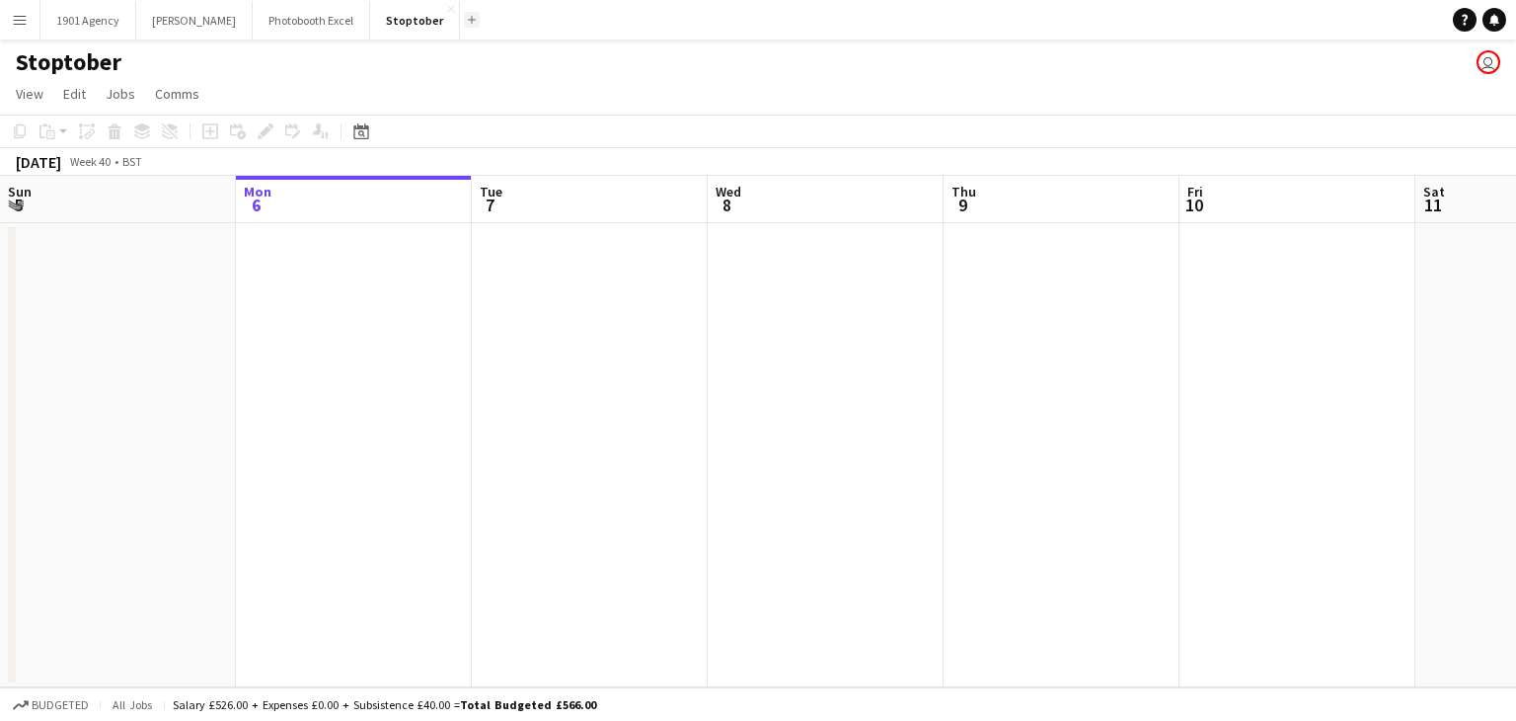
click at [468, 17] on app-icon "Add" at bounding box center [472, 20] width 8 height 8
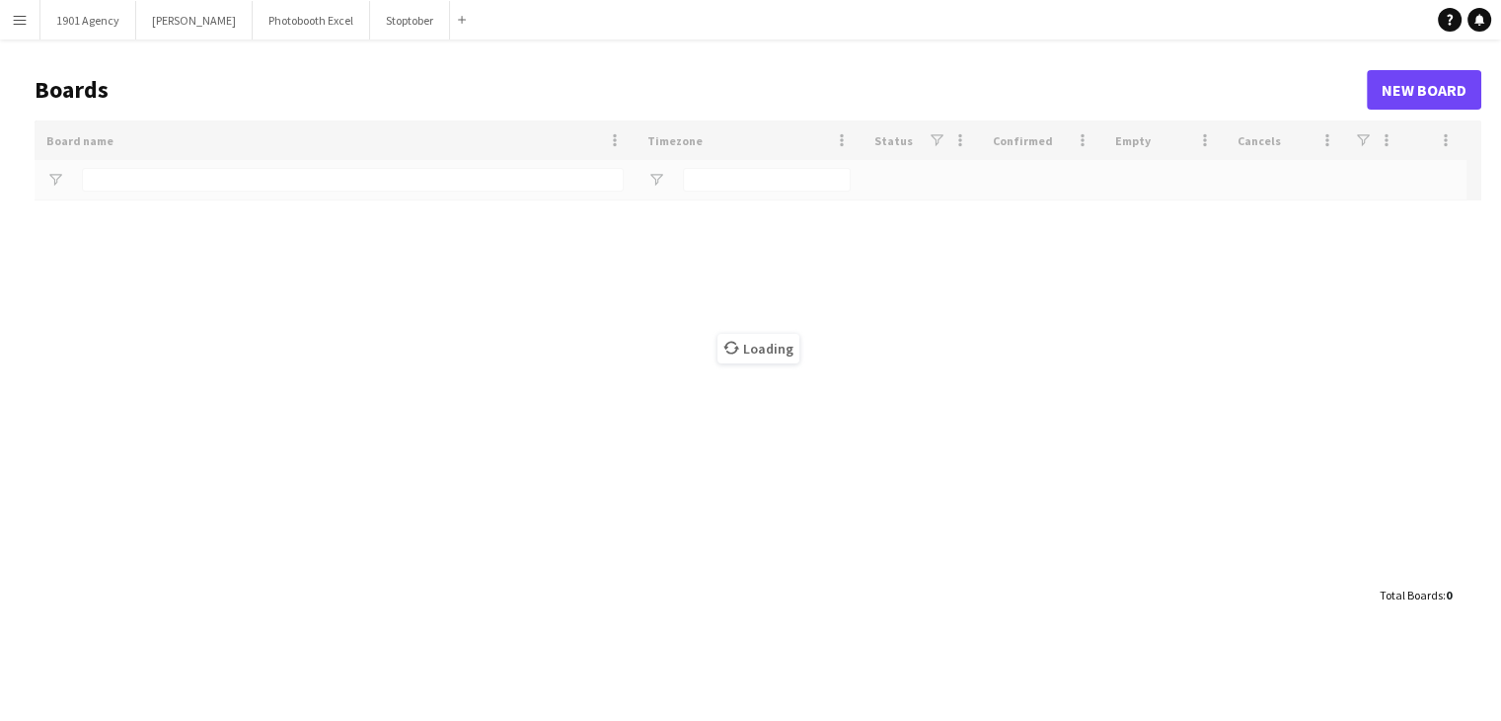
type input "*********"
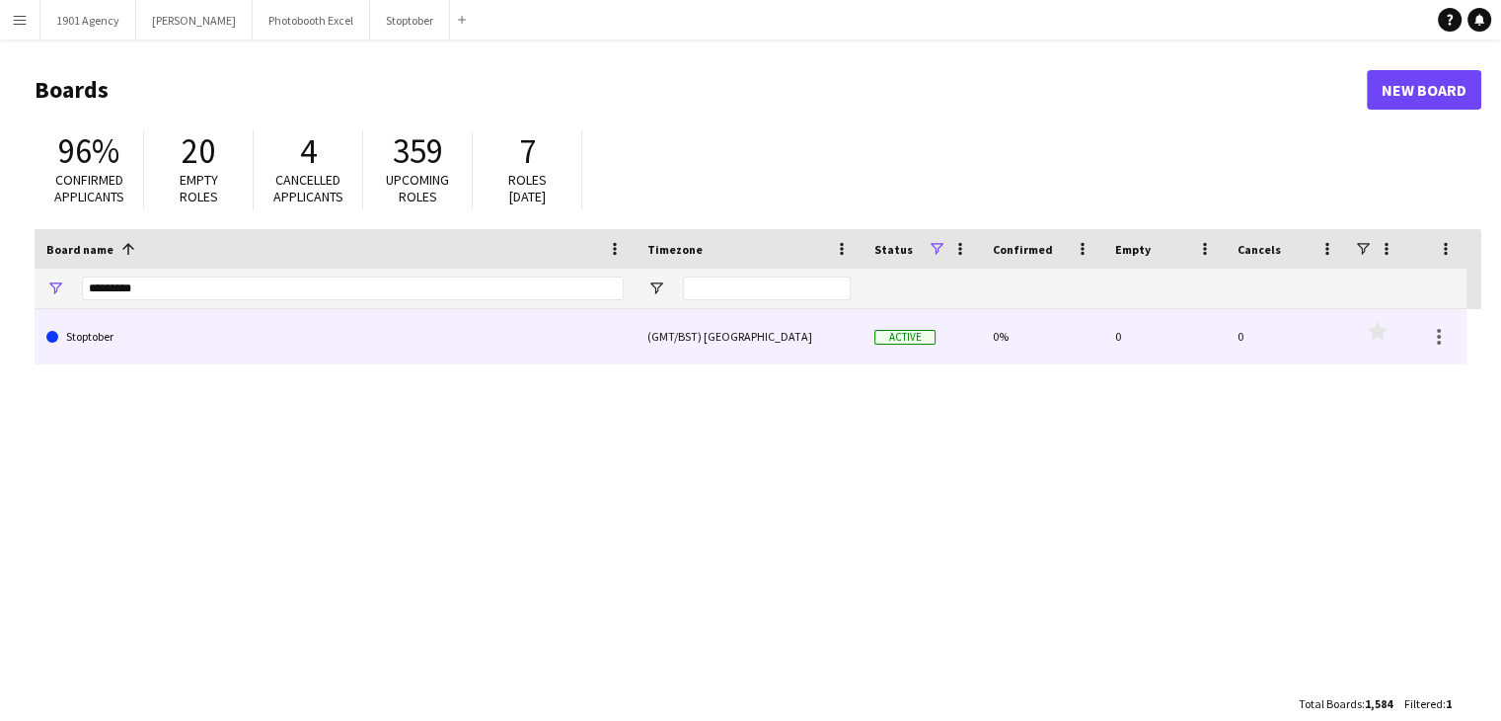
click at [116, 337] on link "Stoptober" at bounding box center [334, 336] width 577 height 55
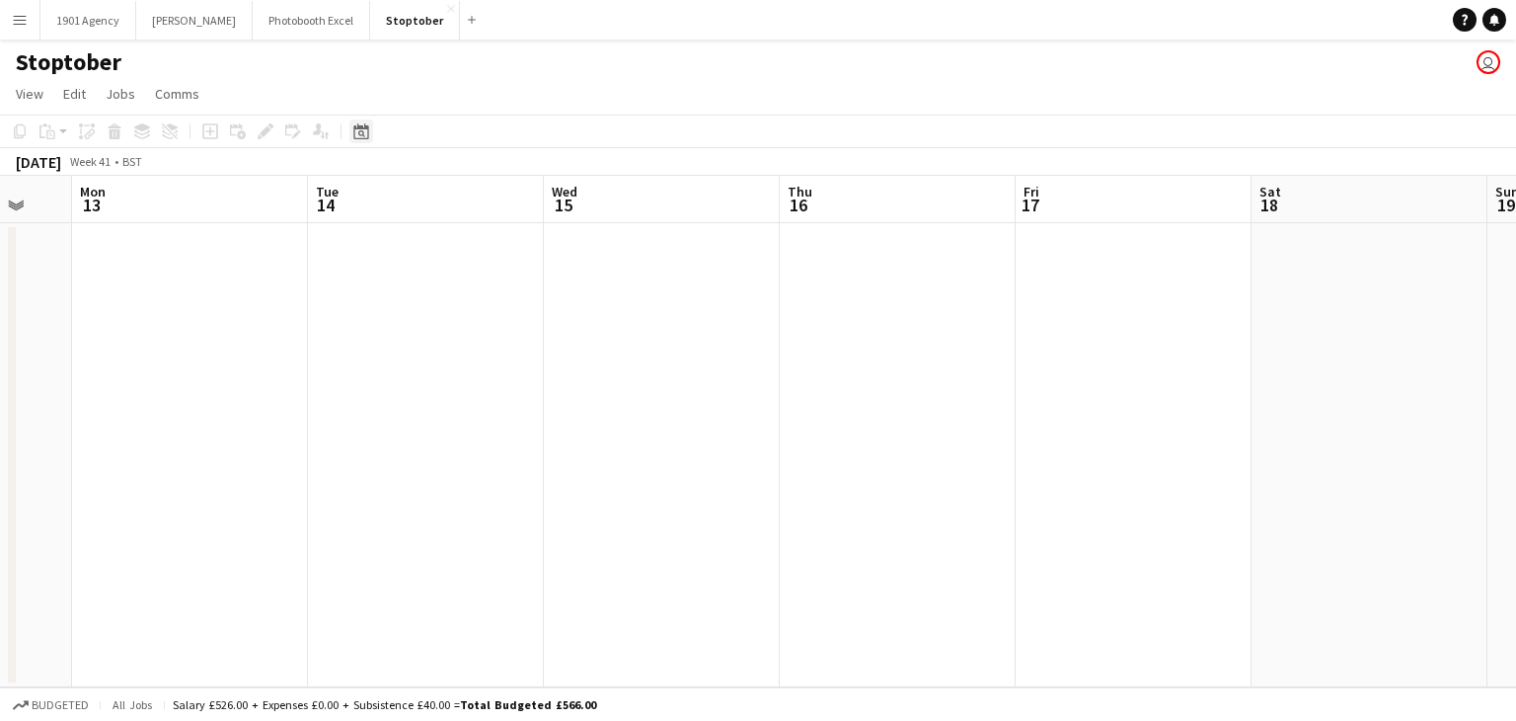
scroll to position [0, 870]
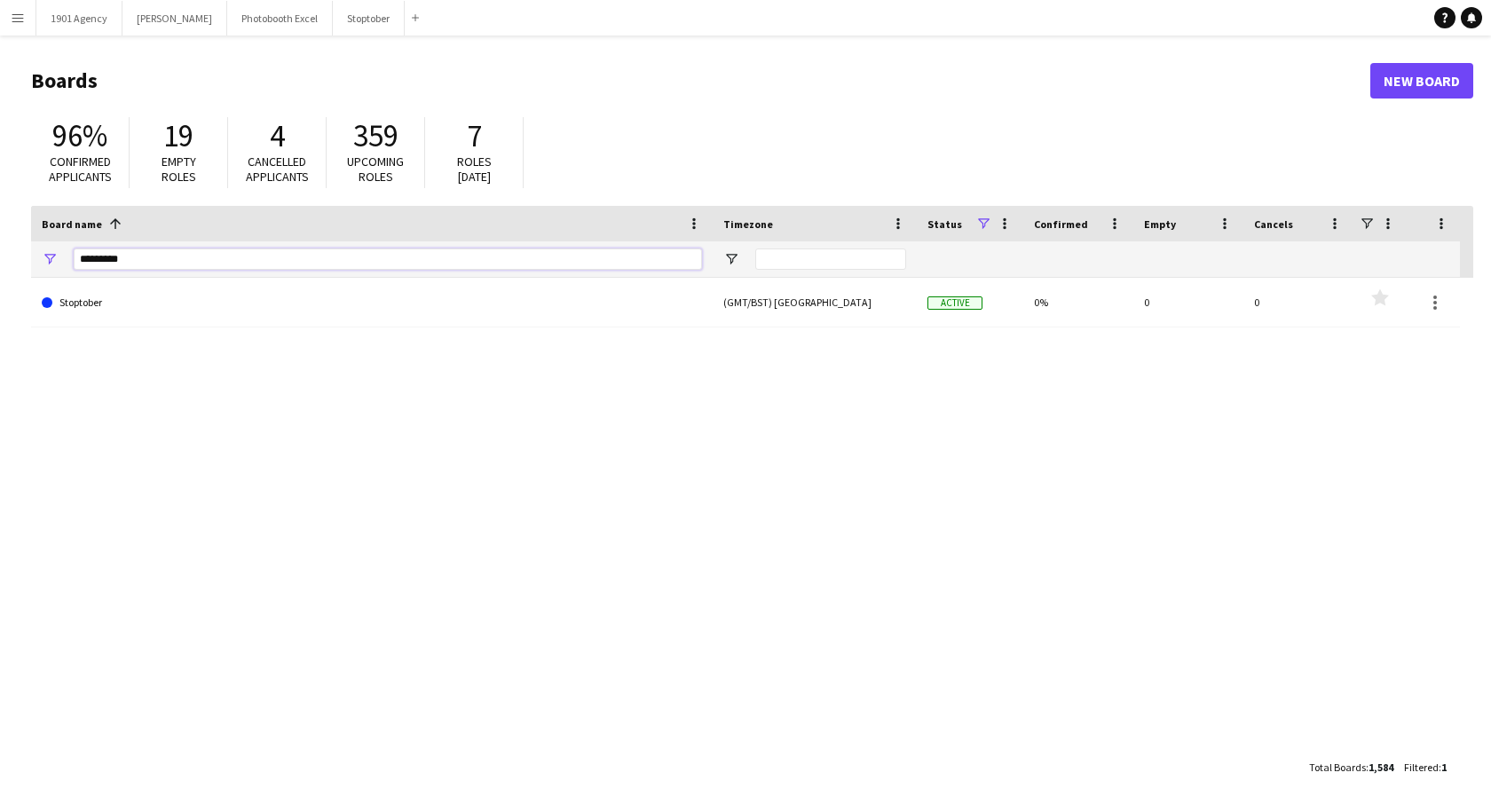
drag, startPoint x: 187, startPoint y: 256, endPoint x: -7, endPoint y: 251, distance: 194.1
click at [0, 251] on html "Menu Boards Boards Boards All jobs Status Workforce Workforce My Workforce Recr…" at bounding box center [746, 406] width 1491 height 812
type input "**********"
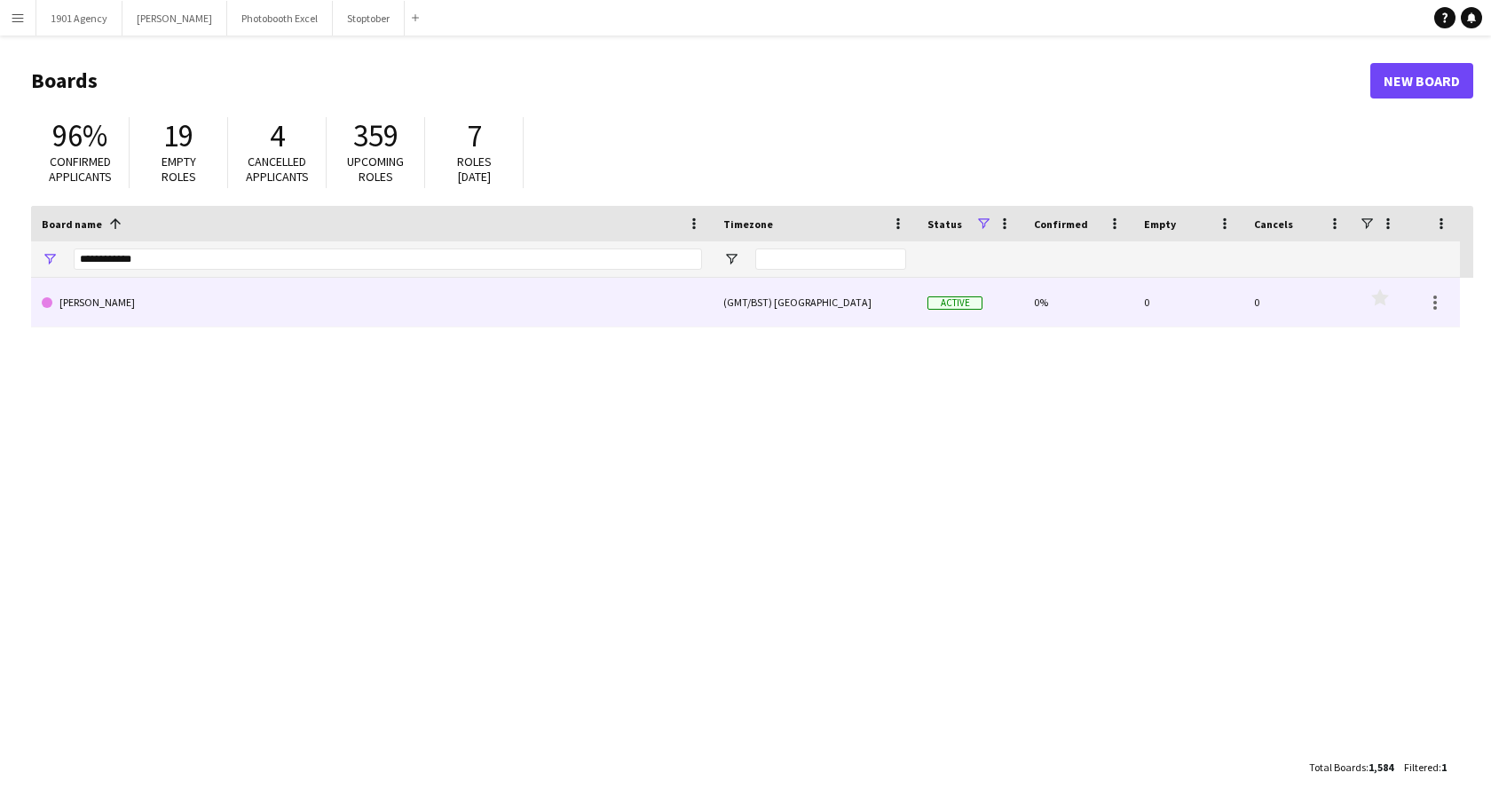
click at [83, 304] on link "[PERSON_NAME]" at bounding box center [371, 302] width 660 height 49
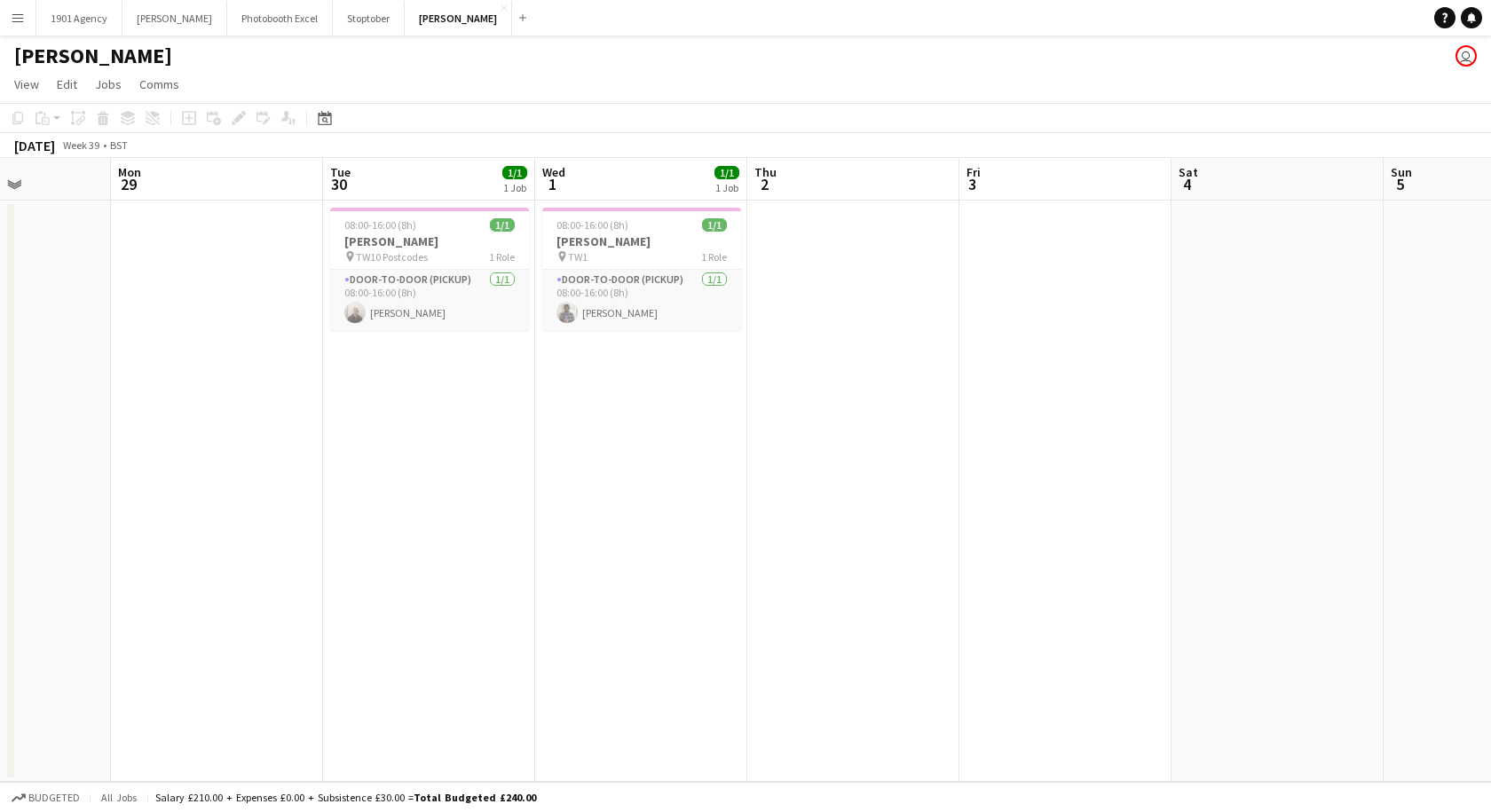
scroll to position [0, 526]
click at [446, 304] on app-card-role "Door-to-Door (Pickup) [DATE] 08:00-16:00 (8h) [PERSON_NAME]" at bounding box center [428, 299] width 199 height 60
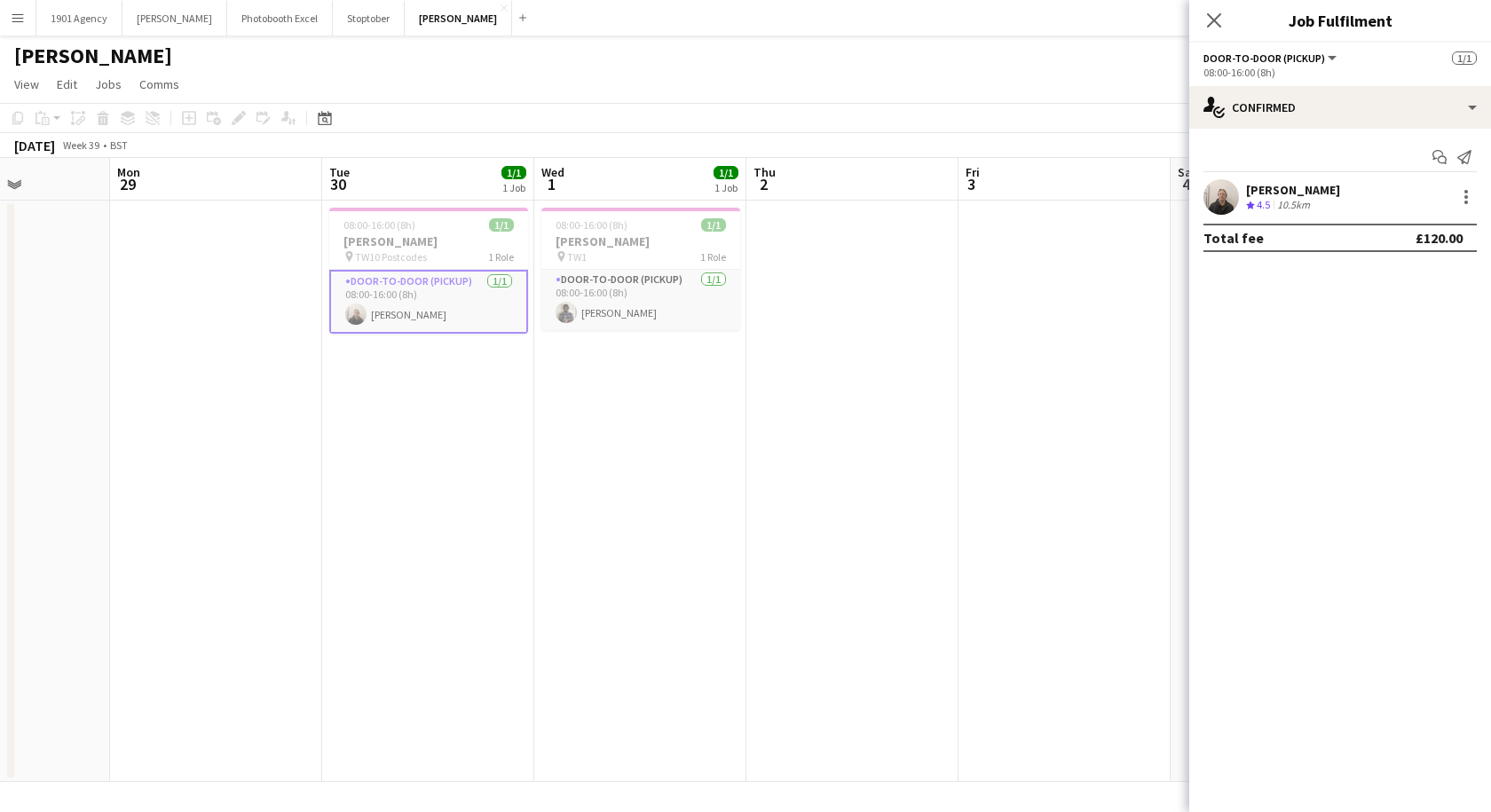
click at [1322, 197] on div "[PERSON_NAME] Crew rating 4.5 10.5km" at bounding box center [1341, 196] width 302 height 35
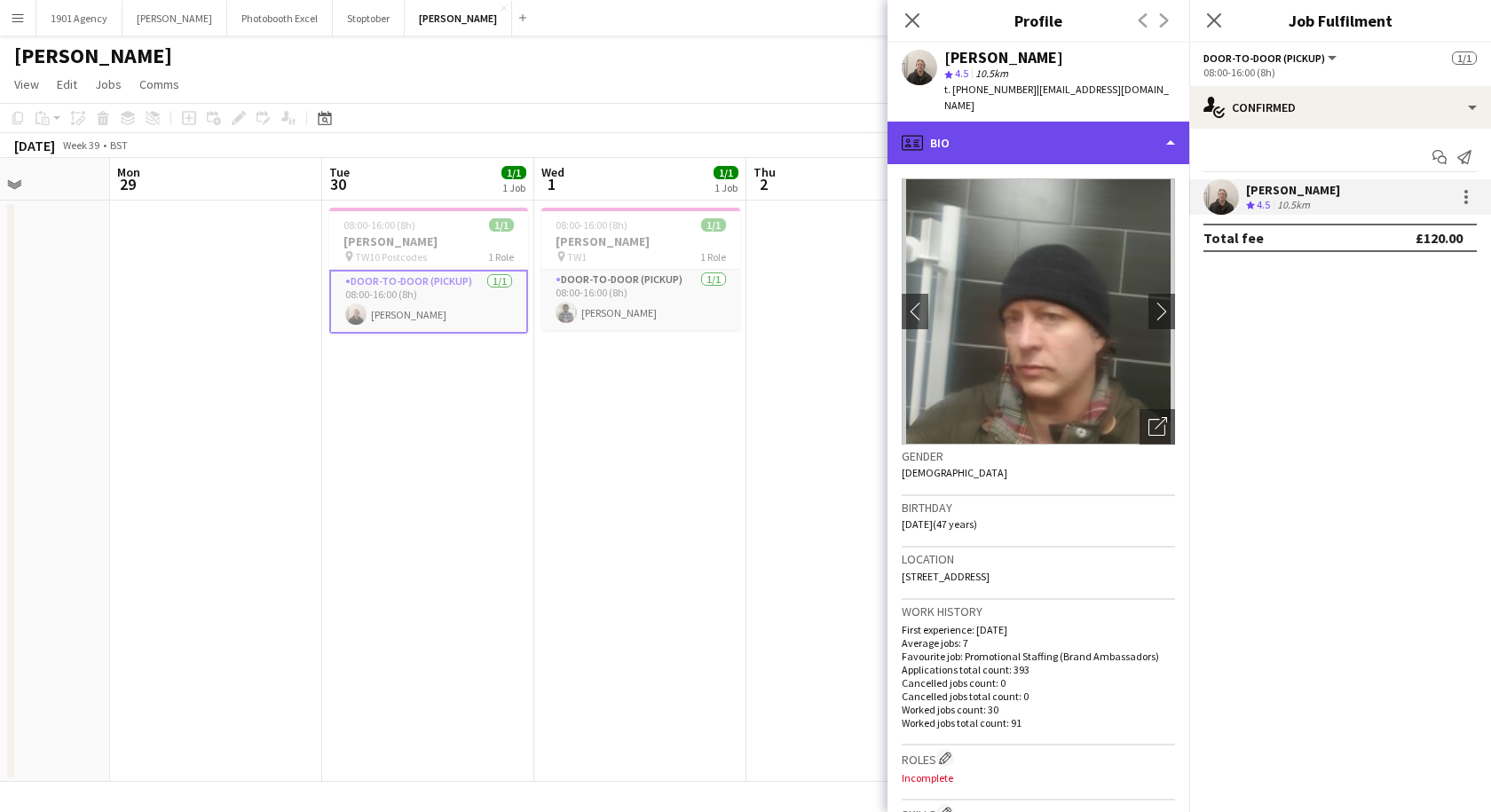
click at [1068, 121] on div "profile Bio" at bounding box center [1039, 142] width 302 height 42
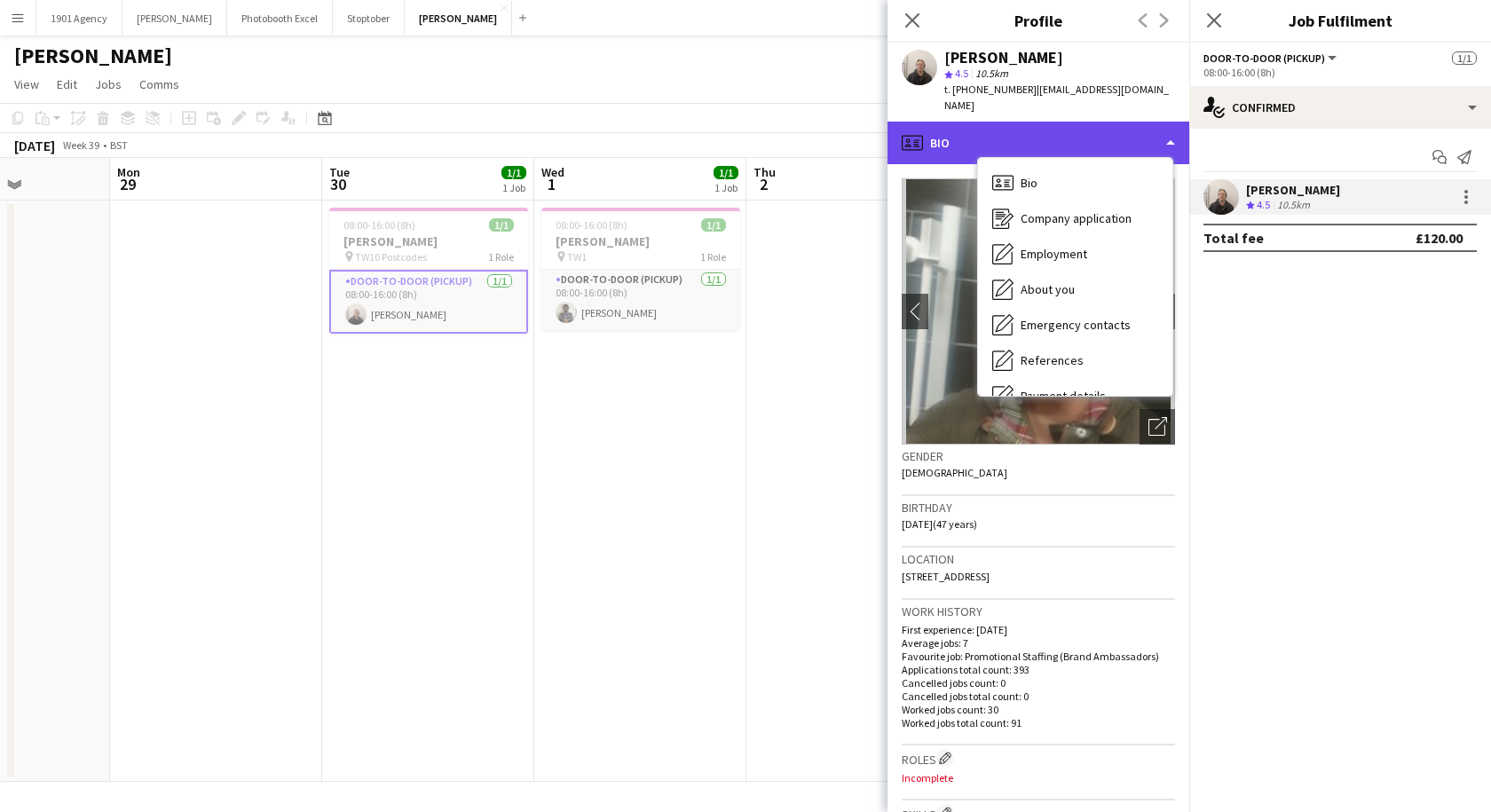
click at [1060, 121] on div "profile Bio" at bounding box center [1039, 142] width 302 height 42
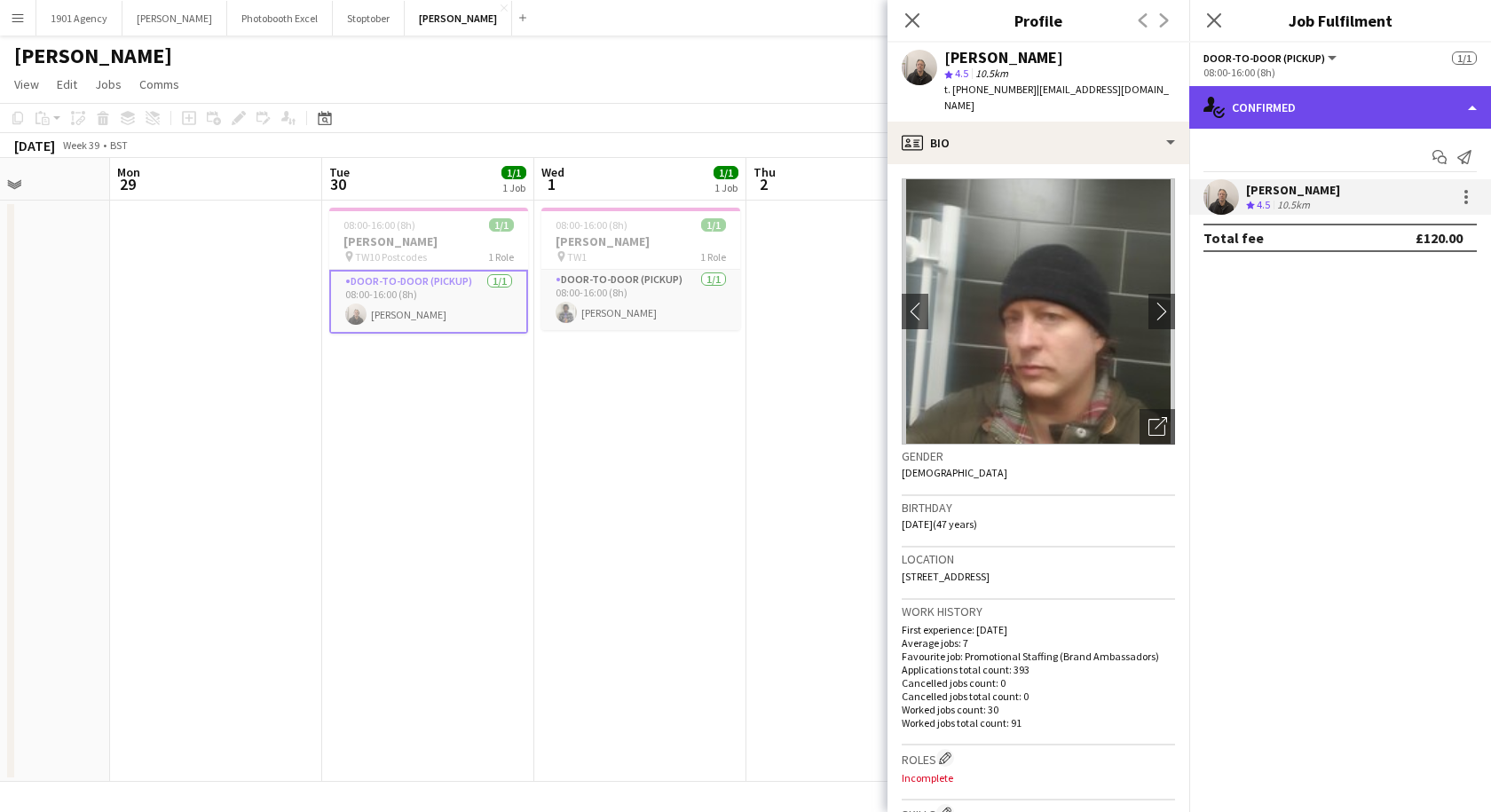
click at [1323, 114] on div "single-neutral-actions-check-2 Confirmed" at bounding box center [1341, 107] width 302 height 42
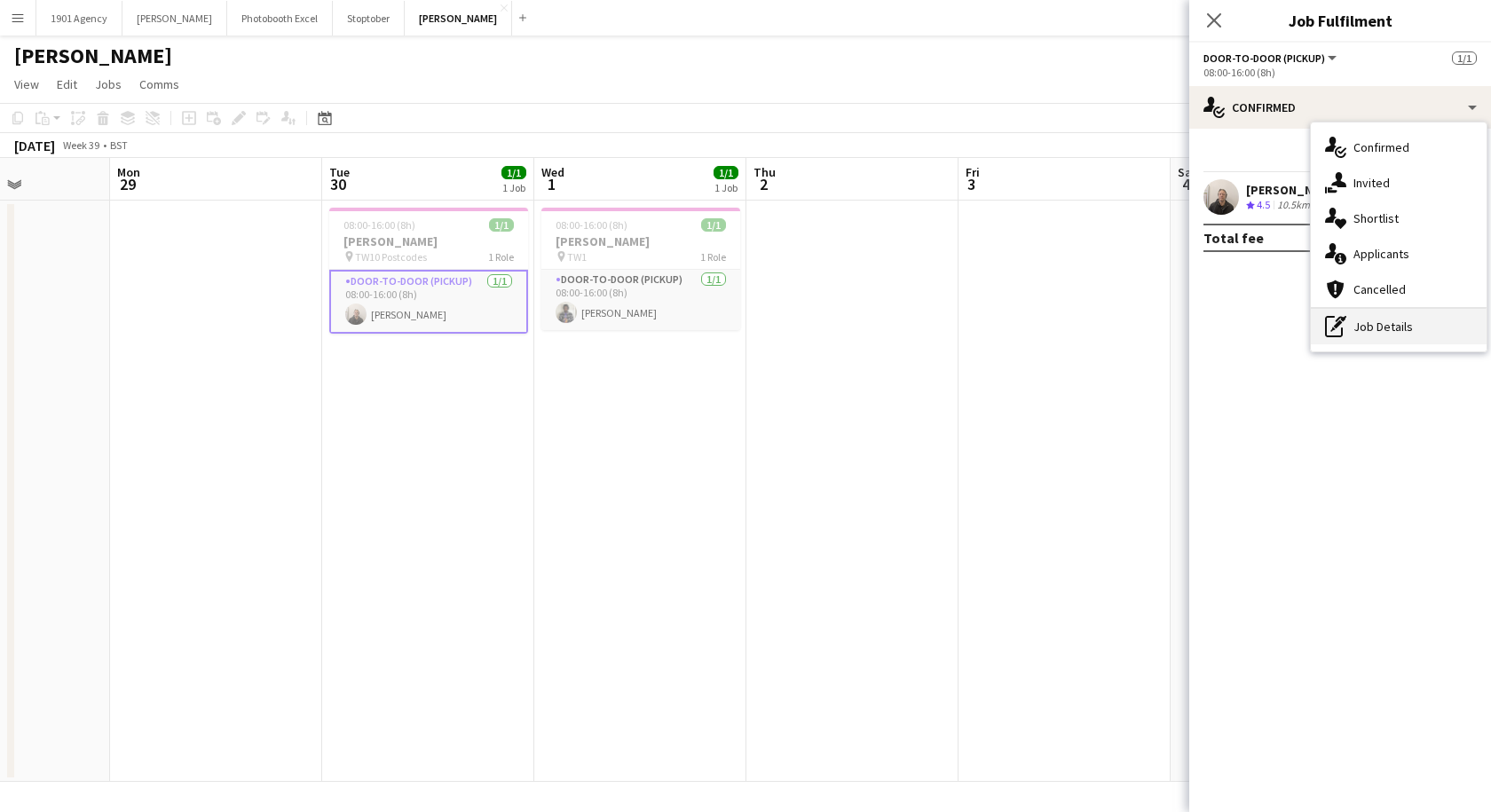
click at [1355, 327] on div "pen-write Job Details" at bounding box center [1398, 326] width 175 height 35
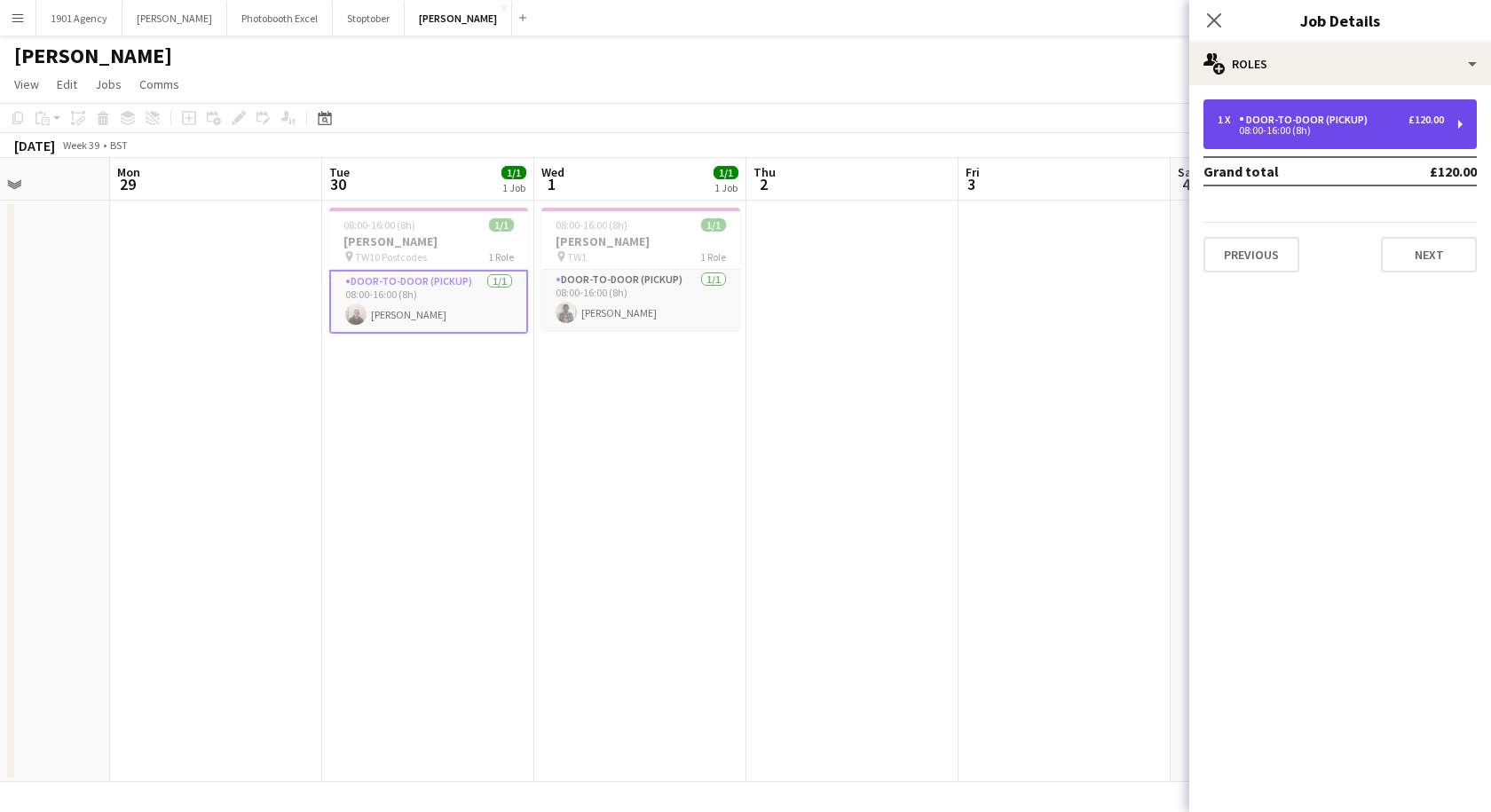
click at [1274, 130] on div "08:00-16:00 (8h)" at bounding box center [1331, 130] width 227 height 9
